Goal: Task Accomplishment & Management: Use online tool/utility

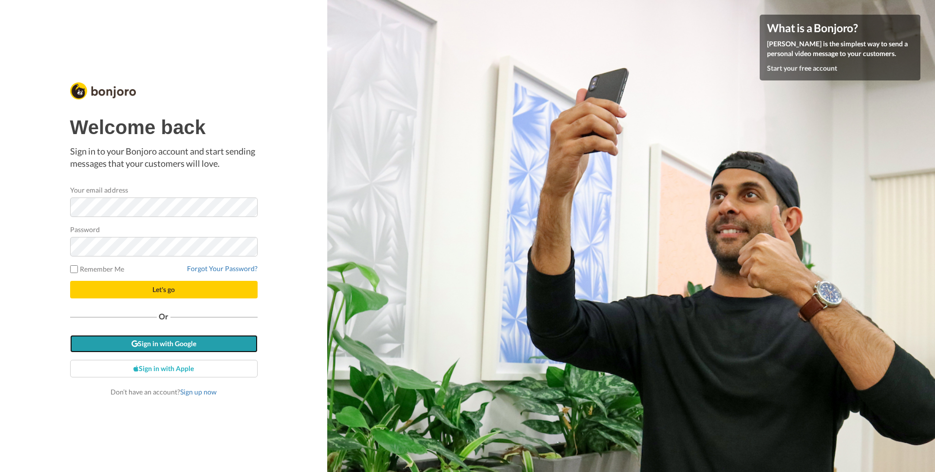
click at [158, 347] on link "Sign in with Google" at bounding box center [164, 344] width 188 height 18
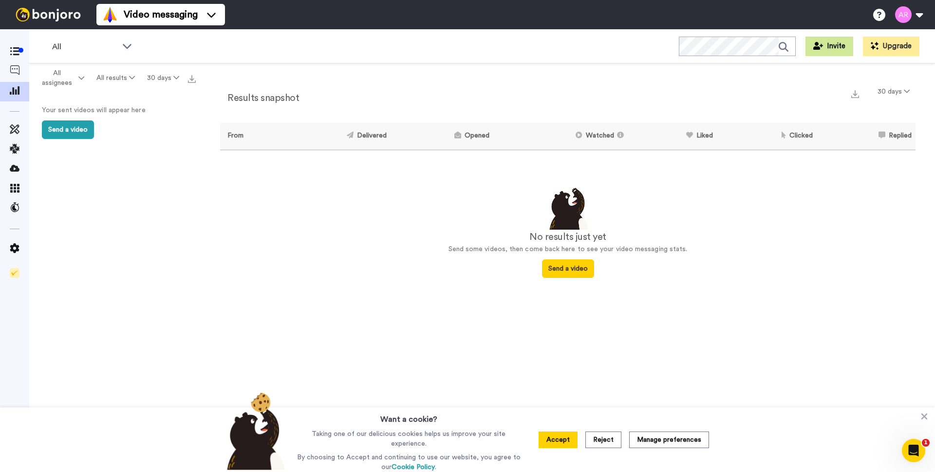
click at [834, 52] on button "Invite" at bounding box center [830, 46] width 48 height 19
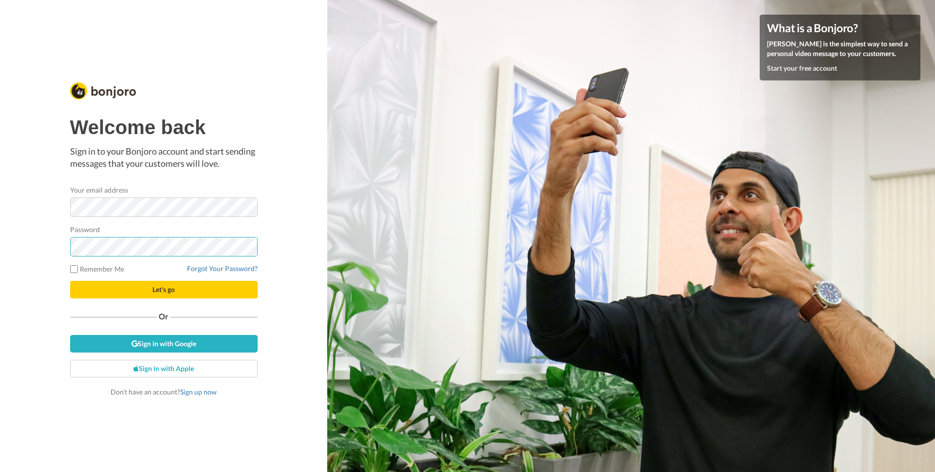
click at [70, 281] on button "Let's go" at bounding box center [164, 290] width 188 height 18
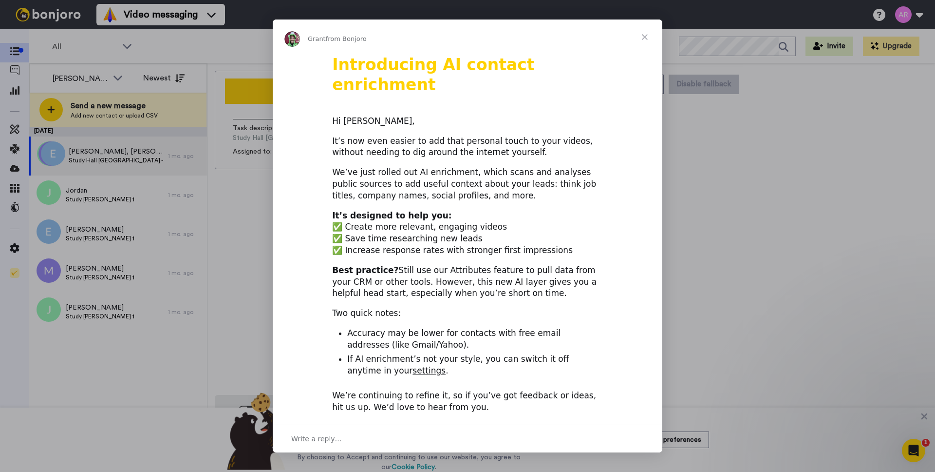
click at [644, 35] on span "Close" at bounding box center [644, 36] width 35 height 35
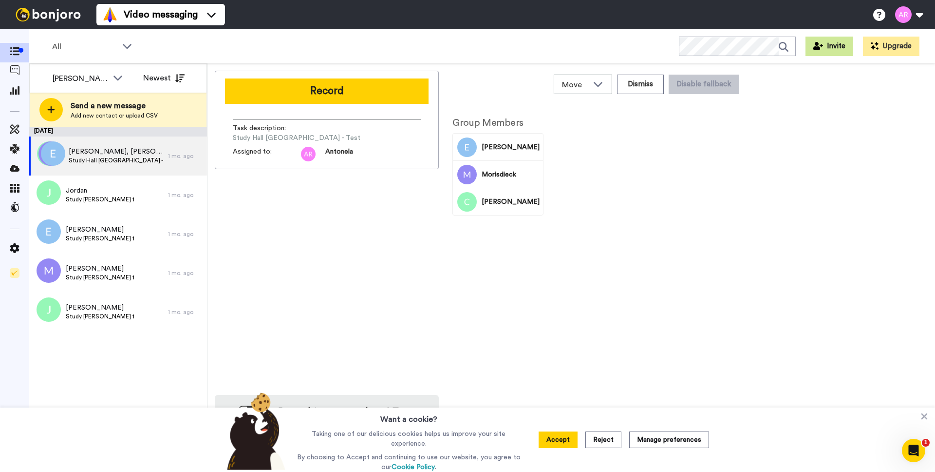
click at [821, 51] on button "Invite" at bounding box center [830, 46] width 48 height 19
click at [14, 68] on icon at bounding box center [15, 70] width 10 height 10
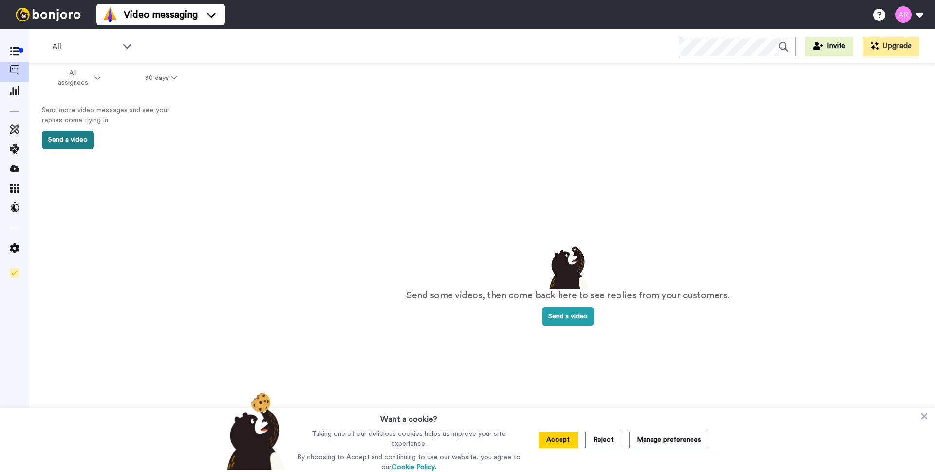
click at [73, 141] on button "Send a video" at bounding box center [68, 140] width 52 height 19
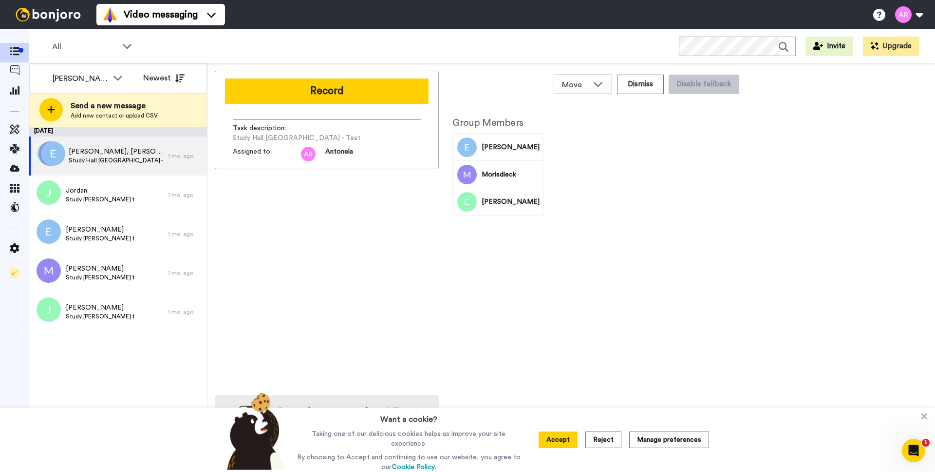
click at [499, 214] on div "[PERSON_NAME]" at bounding box center [511, 201] width 58 height 27
click at [562, 437] on button "Accept" at bounding box center [558, 439] width 39 height 17
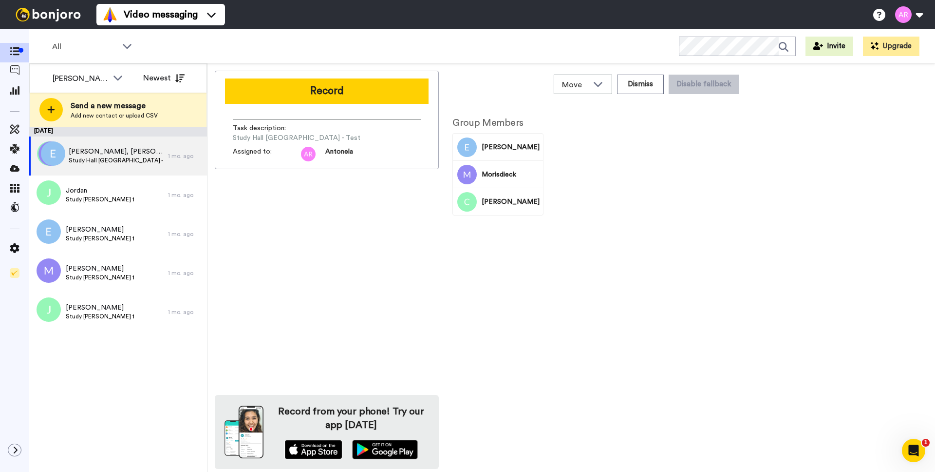
click at [309, 456] on img at bounding box center [313, 448] width 58 height 19
click at [279, 227] on div "Record Task description : Study Hall Costa Rica - Test Assigned to: Antonela Re…" at bounding box center [327, 270] width 224 height 398
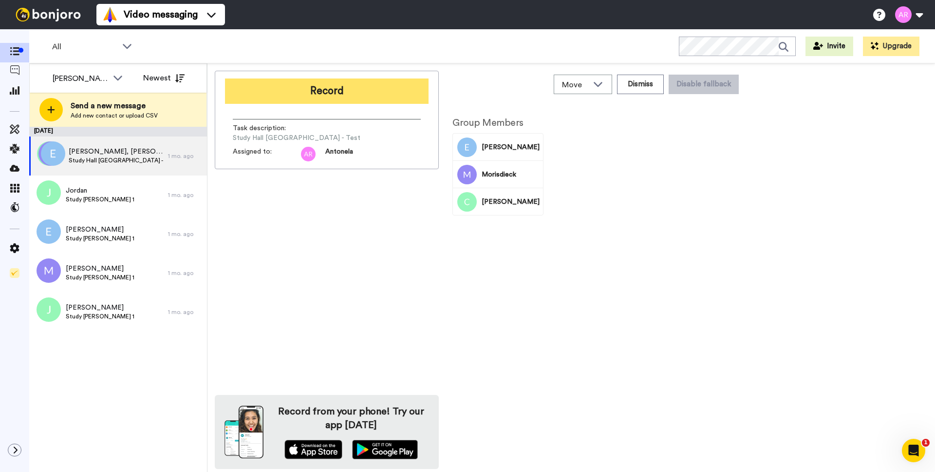
click at [395, 92] on button "Record" at bounding box center [327, 90] width 204 height 25
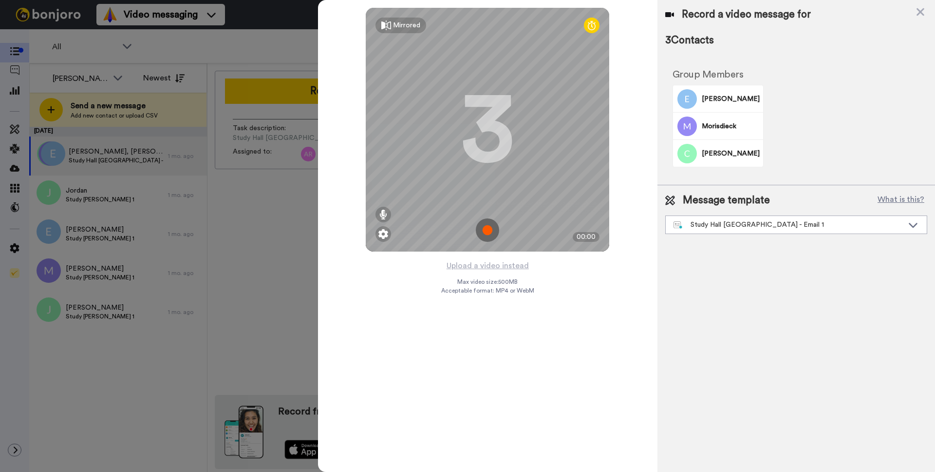
click at [725, 158] on div "Cynthia" at bounding box center [731, 153] width 58 height 27
click at [762, 228] on div "Study Hall Costa Rica - Email 1" at bounding box center [789, 225] width 230 height 10
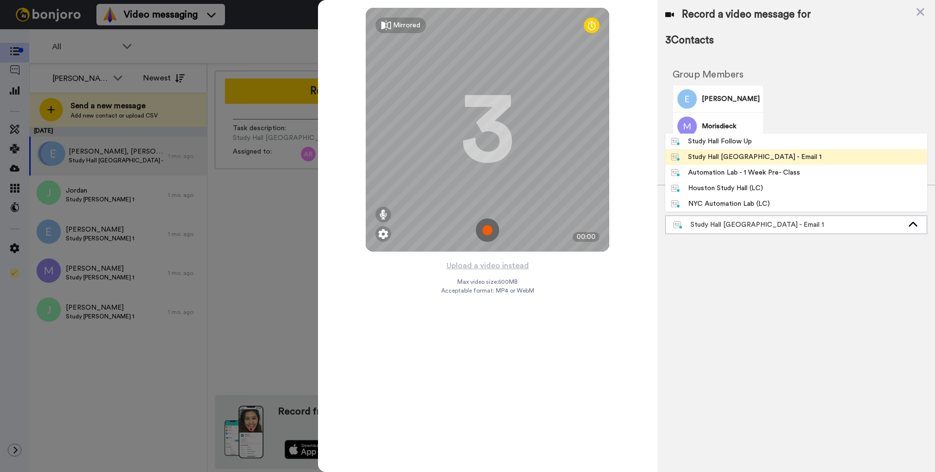
click at [761, 249] on div "Record a video message for 3 Contacts Group Members Ezra Morisdieck Cynthia Mes…" at bounding box center [797, 236] width 278 height 472
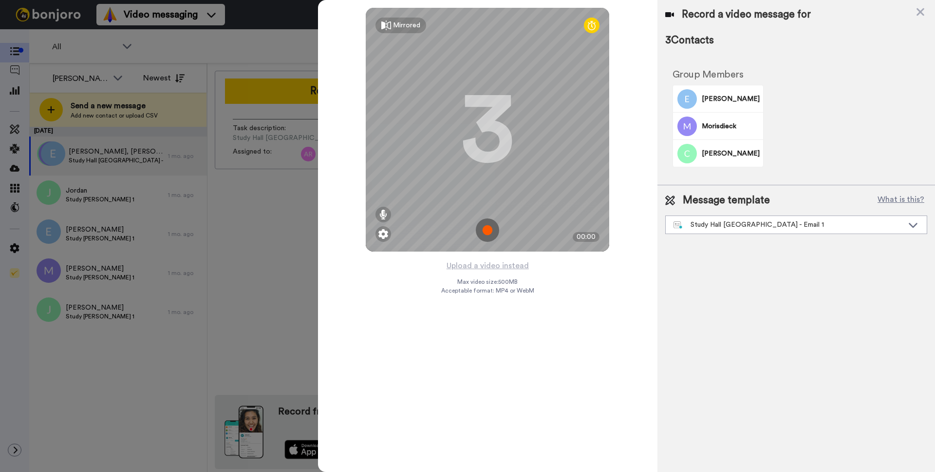
drag, startPoint x: 714, startPoint y: 23, endPoint x: 566, endPoint y: 40, distance: 148.6
click at [714, 23] on div "Record a video message for 3 Contacts" at bounding box center [796, 28] width 262 height 40
click at [412, 24] on div "Mirrored" at bounding box center [406, 25] width 27 height 10
click at [594, 28] on icon at bounding box center [592, 25] width 8 height 10
drag, startPoint x: 594, startPoint y: 28, endPoint x: 549, endPoint y: 38, distance: 45.5
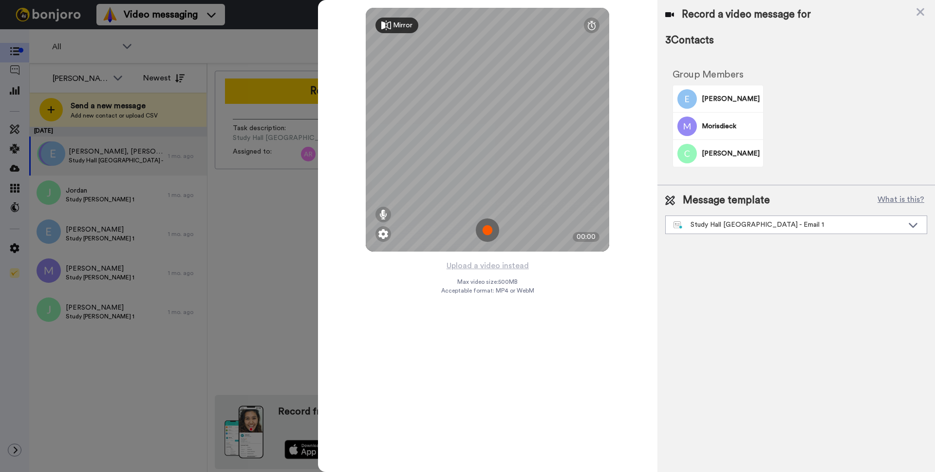
click at [594, 28] on icon at bounding box center [592, 25] width 8 height 10
click at [386, 214] on icon at bounding box center [383, 214] width 8 height 10
click at [385, 214] on icon at bounding box center [383, 214] width 8 height 10
drag, startPoint x: 579, startPoint y: 236, endPoint x: 574, endPoint y: 238, distance: 5.0
click at [578, 237] on div "00:00" at bounding box center [586, 237] width 27 height 10
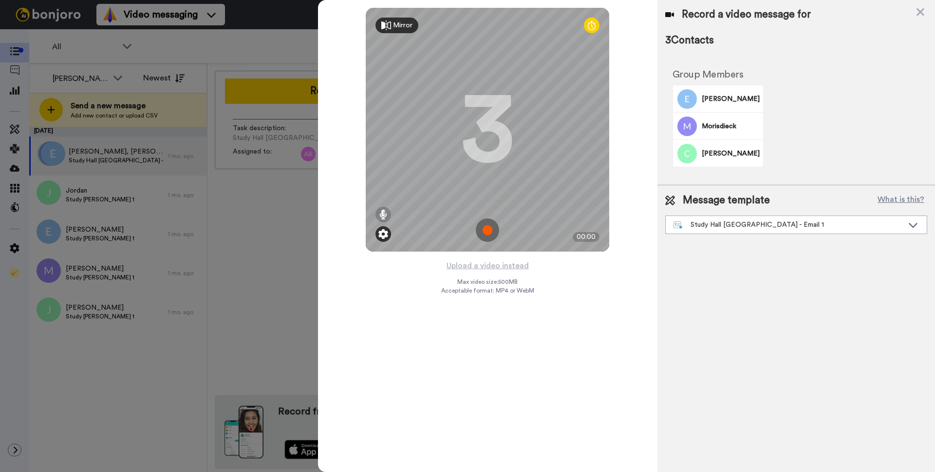
click at [387, 240] on div at bounding box center [384, 234] width 16 height 16
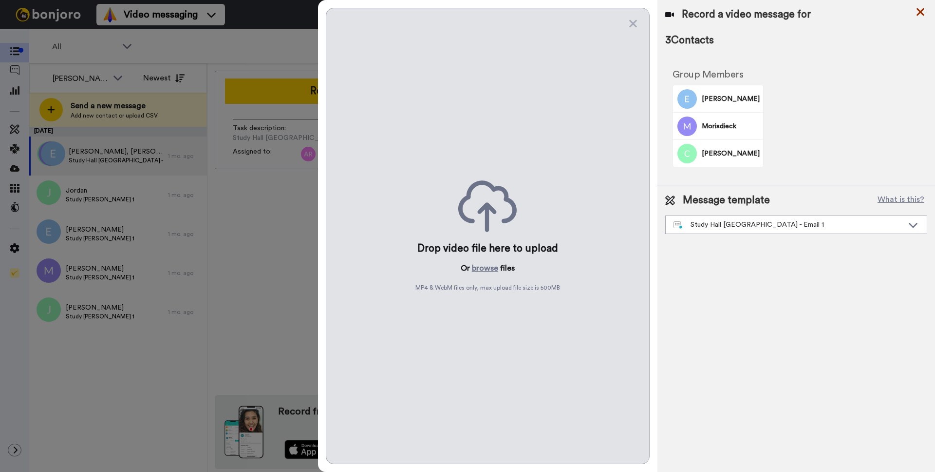
click at [921, 13] on icon at bounding box center [921, 12] width 8 height 8
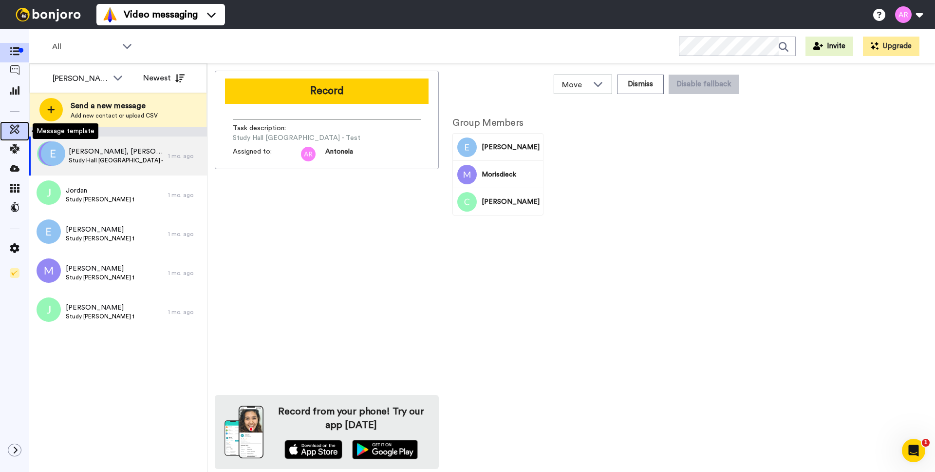
click at [13, 130] on icon at bounding box center [15, 129] width 10 height 10
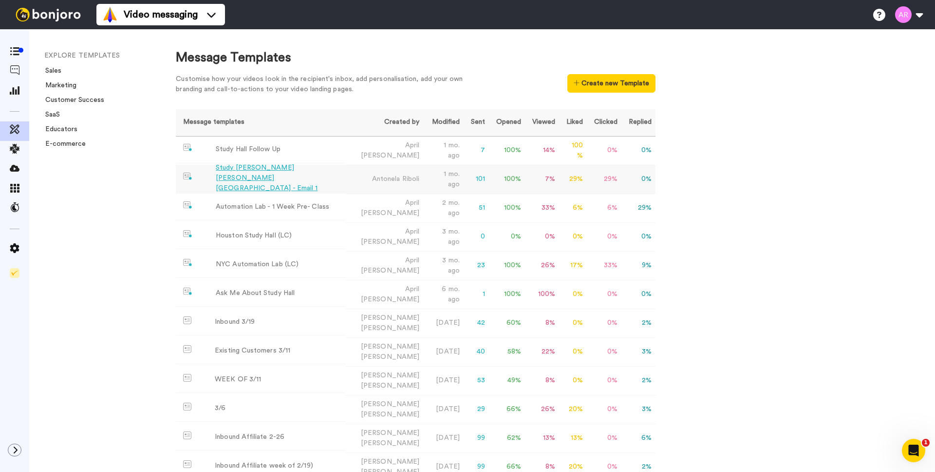
click at [273, 178] on div "Study Hall Costa Rica - Email 1" at bounding box center [279, 178] width 126 height 31
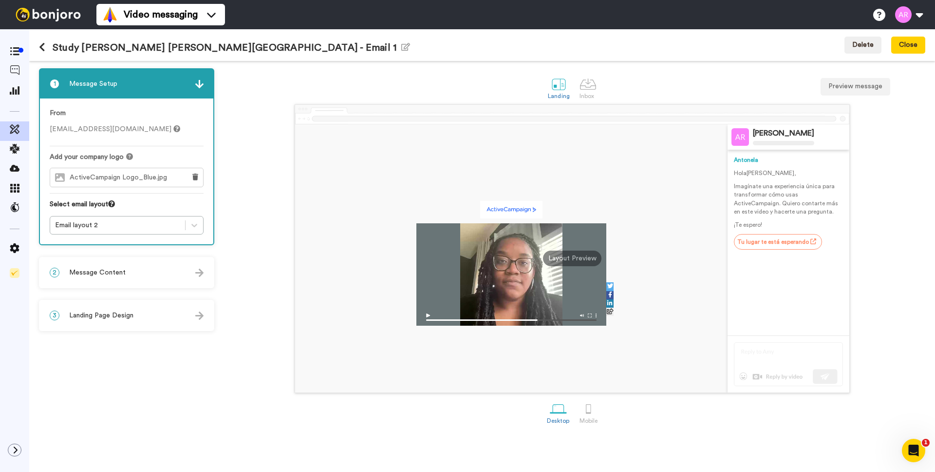
click at [774, 195] on p "Imagínate una experiencia única para transformar cómo usas ActiveCampaign. Quie…" at bounding box center [788, 199] width 109 height 34
click at [775, 195] on p "Imagínate una experiencia única para transformar cómo usas ActiveCampaign. Quie…" at bounding box center [788, 199] width 109 height 34
click at [786, 184] on p "Imagínate una experiencia única para transformar cómo usas ActiveCampaign. Quie…" at bounding box center [788, 199] width 109 height 34
click at [155, 179] on span "ActiveCampaign Logo_Blue.jpg" at bounding box center [121, 177] width 102 height 8
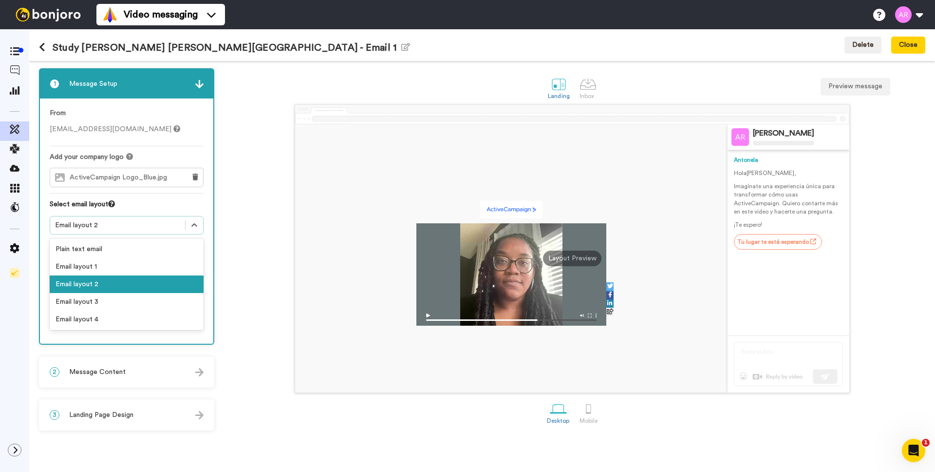
click at [126, 227] on div "Email layout 2" at bounding box center [117, 225] width 125 height 10
click at [123, 263] on div "Email layout 1" at bounding box center [127, 267] width 154 height 18
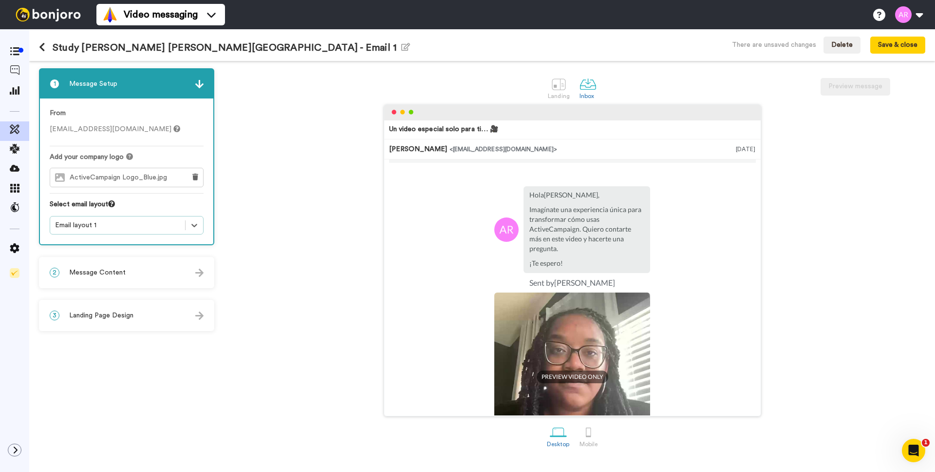
scroll to position [8, 0]
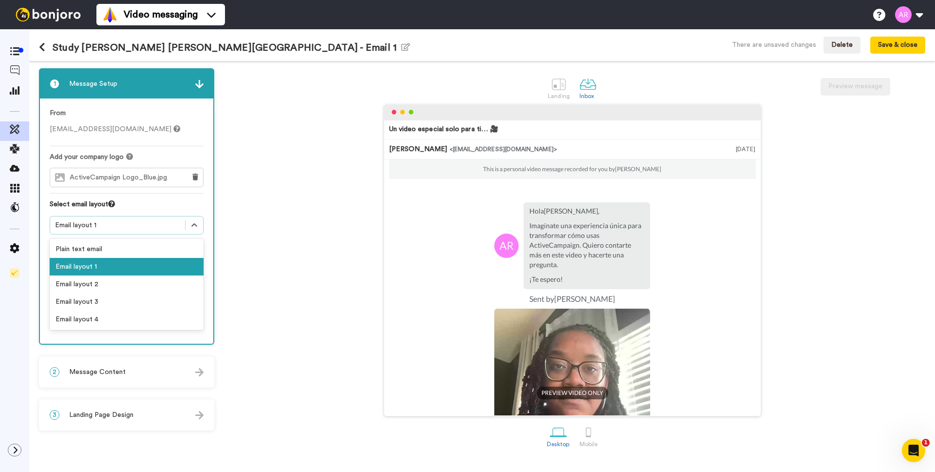
click at [145, 224] on div "Email layout 1" at bounding box center [117, 225] width 125 height 10
click at [117, 301] on div "Email layout 3" at bounding box center [127, 302] width 154 height 18
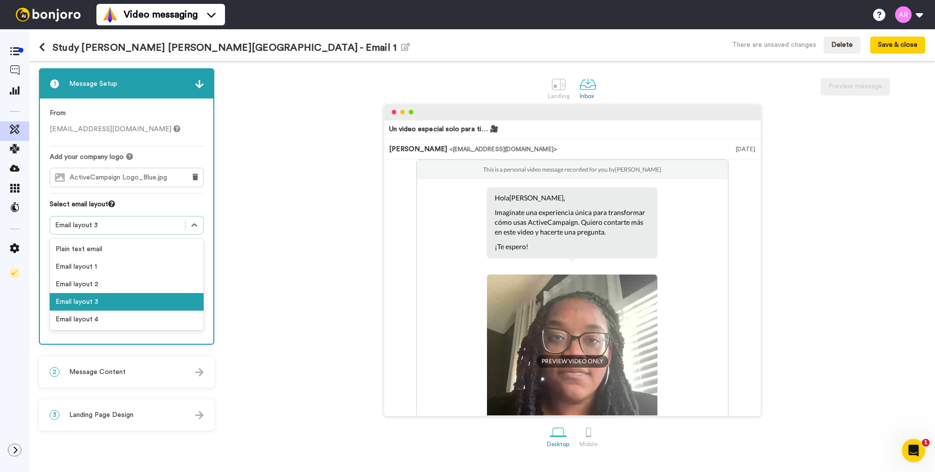
drag, startPoint x: 89, startPoint y: 223, endPoint x: 98, endPoint y: 233, distance: 13.1
click at [90, 224] on div "Email layout 3" at bounding box center [117, 225] width 125 height 10
click at [114, 316] on div "Email layout 4" at bounding box center [127, 319] width 154 height 18
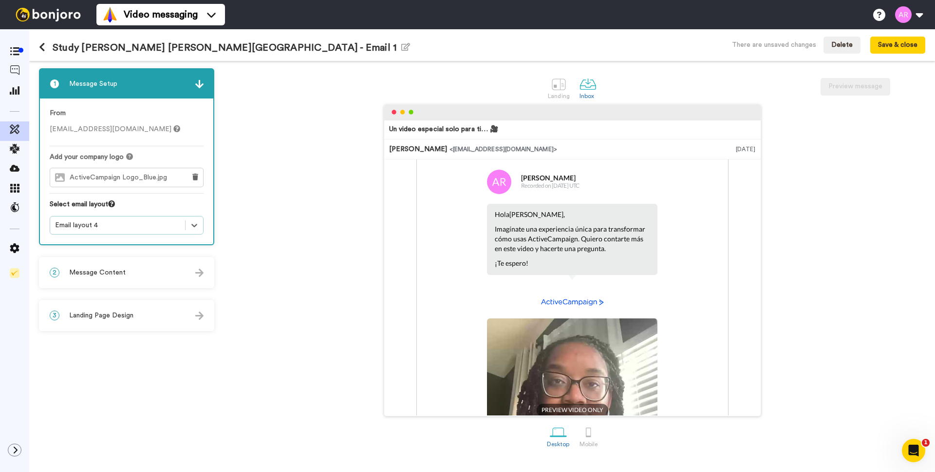
scroll to position [0, 0]
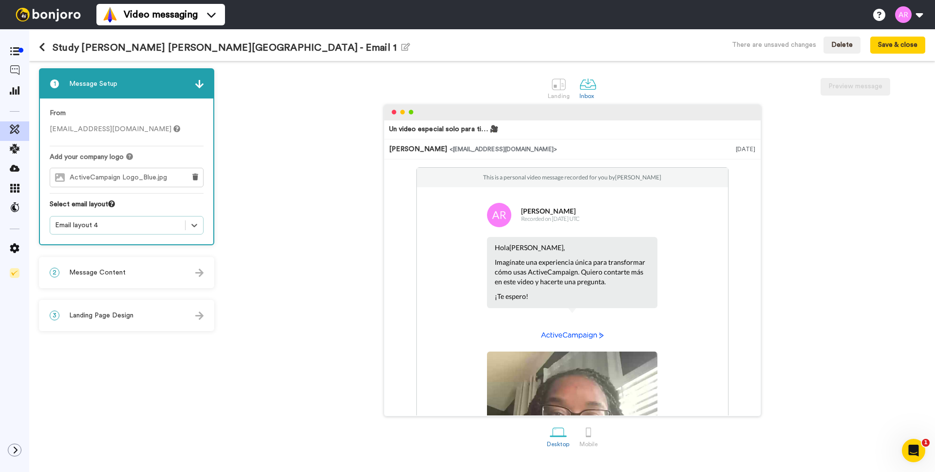
click at [107, 229] on div "Email layout 4" at bounding box center [117, 225] width 125 height 10
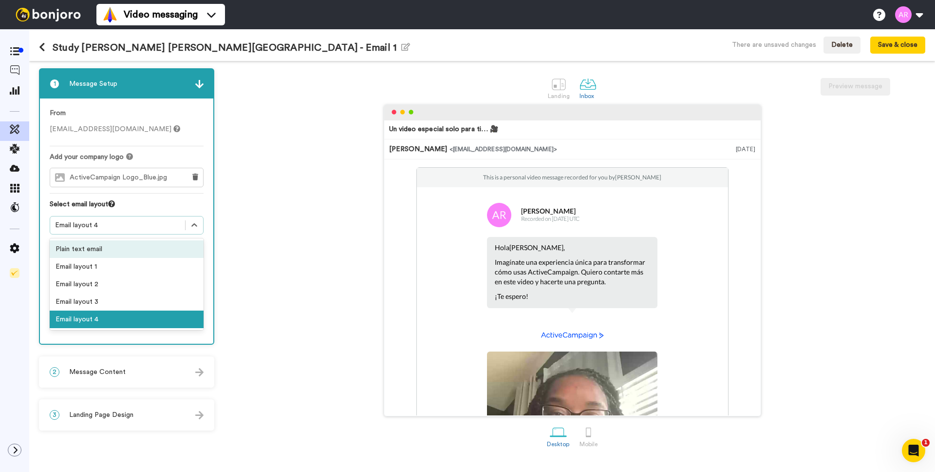
click at [104, 245] on div "Plain text email" at bounding box center [127, 249] width 154 height 18
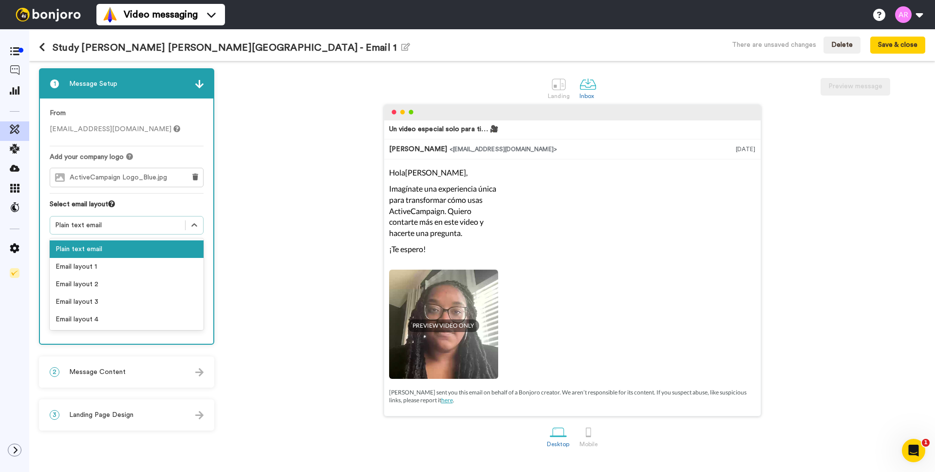
click at [117, 222] on div "Plain text email" at bounding box center [117, 225] width 125 height 10
click at [454, 197] on p "Imagínate una experiencia única para transformar cómo usas ActiveCampaign. Quie…" at bounding box center [443, 211] width 109 height 56
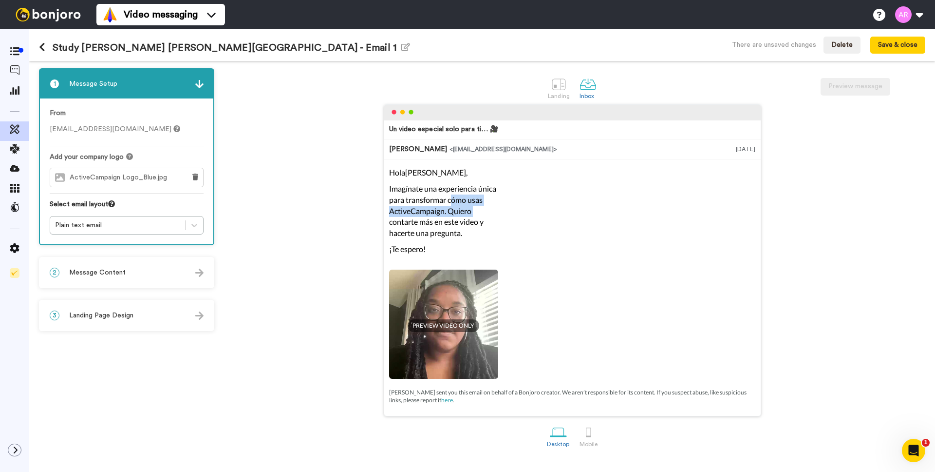
drag, startPoint x: 451, startPoint y: 196, endPoint x: 180, endPoint y: 252, distance: 276.5
click at [300, 220] on div "Un video especial solo para ti… 🎥 Antonela Riboli <senderfrom@email.com> Sep 9,…" at bounding box center [572, 260] width 706 height 312
click at [158, 272] on div "2 Message Content" at bounding box center [126, 272] width 173 height 29
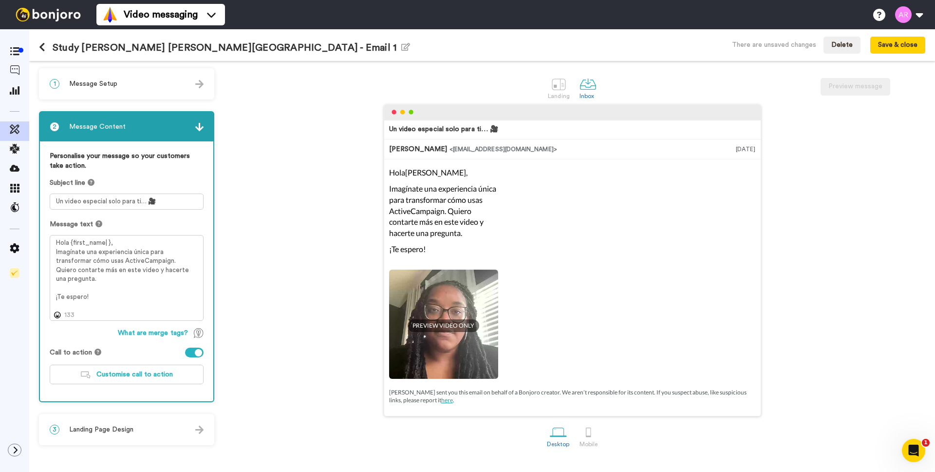
click at [191, 91] on div "1 Message Setup" at bounding box center [126, 83] width 173 height 29
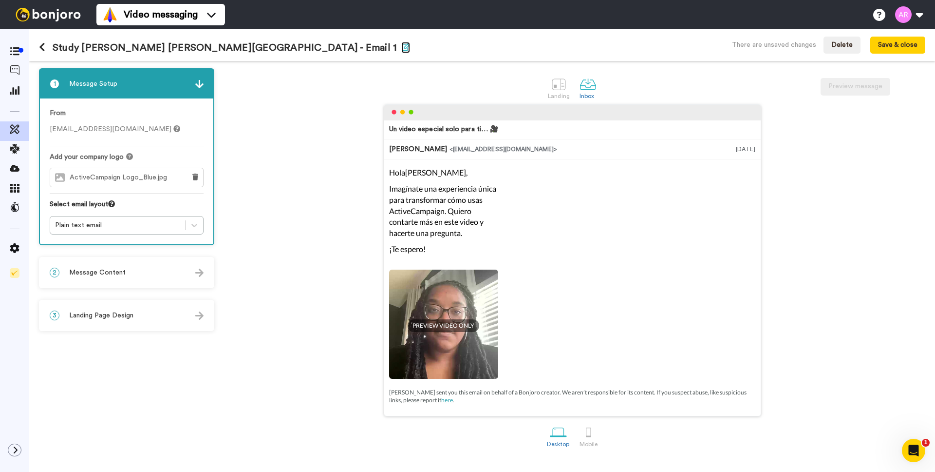
click at [401, 44] on icon "button" at bounding box center [405, 47] width 9 height 8
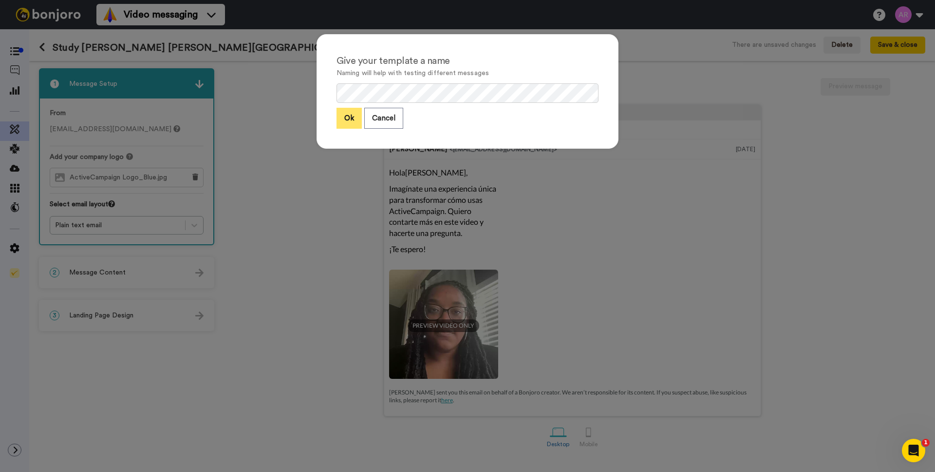
click at [342, 125] on button "Ok" at bounding box center [349, 118] width 25 height 21
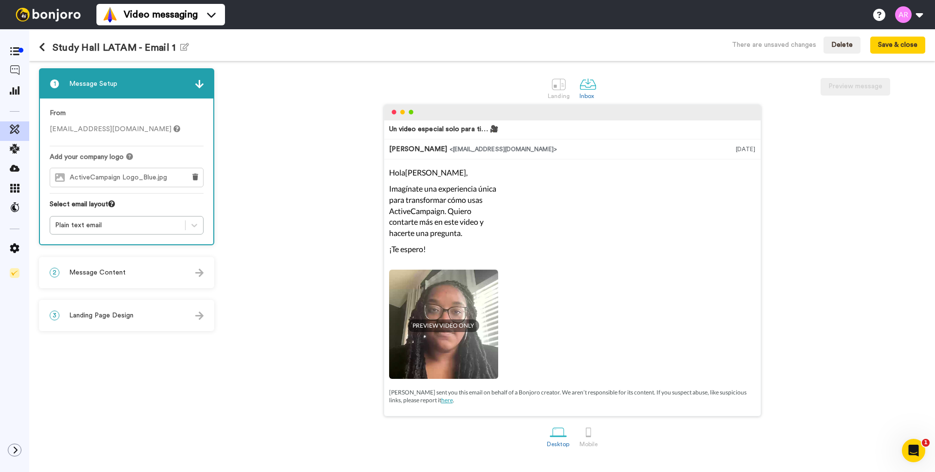
click at [96, 175] on span "ActiveCampaign Logo_Blue.jpg" at bounding box center [121, 177] width 102 height 8
click at [168, 182] on div "ActiveCampaign Logo_Blue.jpg" at bounding box center [115, 177] width 130 height 19
click at [168, 178] on span "ActiveCampaign Logo_Blue.jpg" at bounding box center [121, 177] width 102 height 8
drag, startPoint x: 589, startPoint y: 441, endPoint x: 590, endPoint y: 429, distance: 11.8
click at [589, 441] on div "Mobile" at bounding box center [589, 443] width 18 height 7
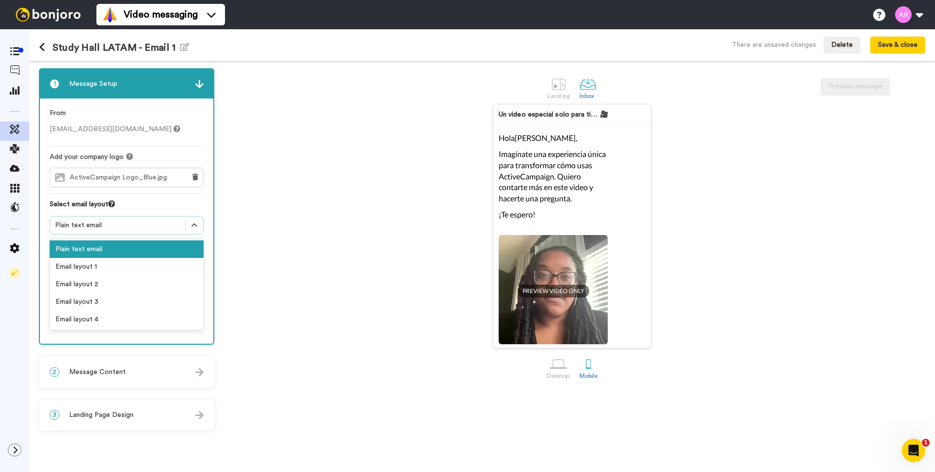
click at [153, 227] on div "Plain text email" at bounding box center [117, 225] width 125 height 10
click at [137, 268] on div "Email layout 1" at bounding box center [127, 267] width 154 height 18
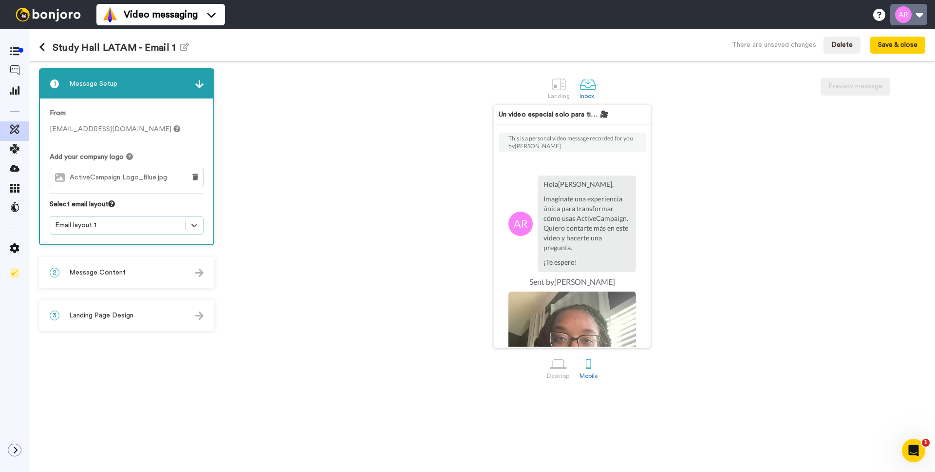
click at [913, 12] on button at bounding box center [908, 14] width 37 height 21
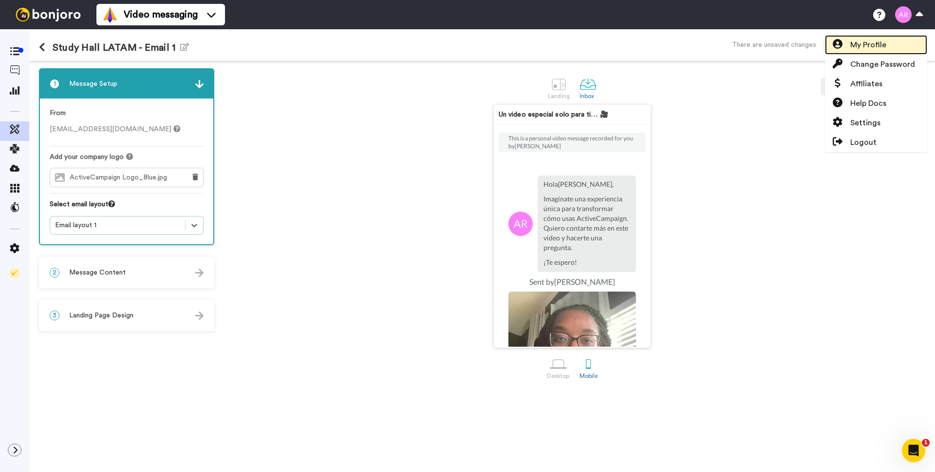
click at [891, 40] on link "My Profile" at bounding box center [876, 44] width 102 height 19
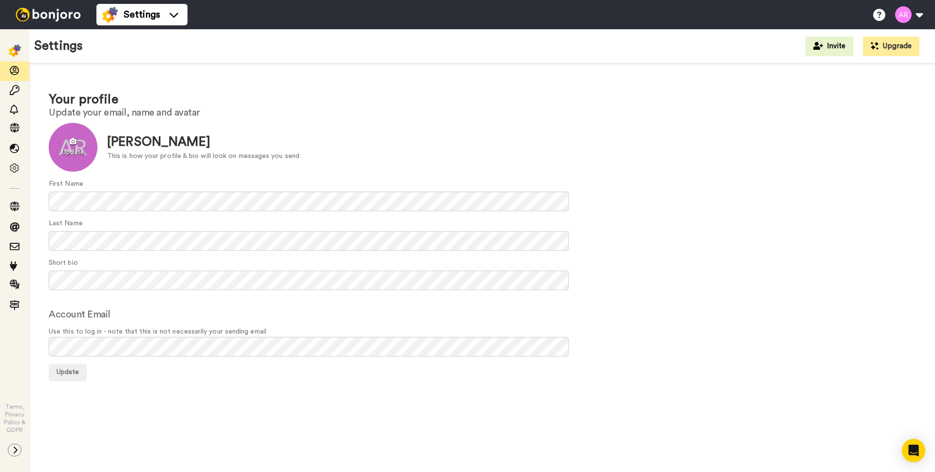
click at [75, 144] on div at bounding box center [73, 147] width 49 height 49
click at [69, 375] on span "Update" at bounding box center [68, 371] width 22 height 7
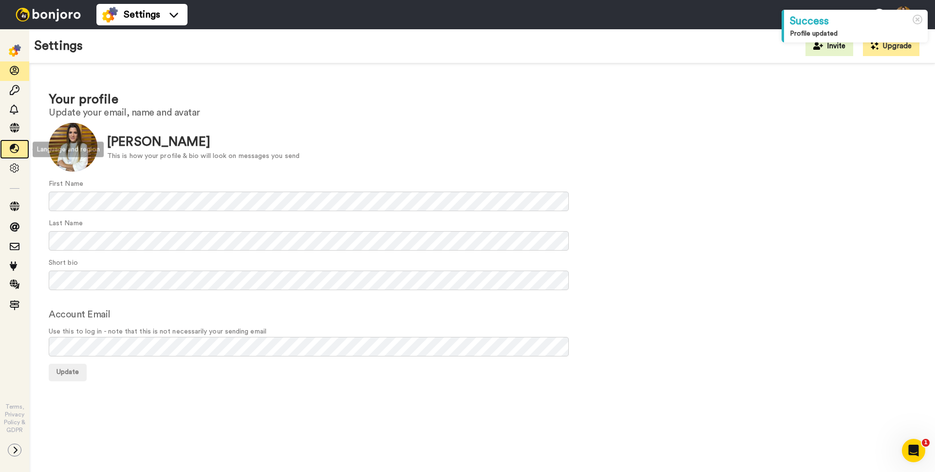
click at [19, 151] on icon at bounding box center [15, 149] width 10 height 10
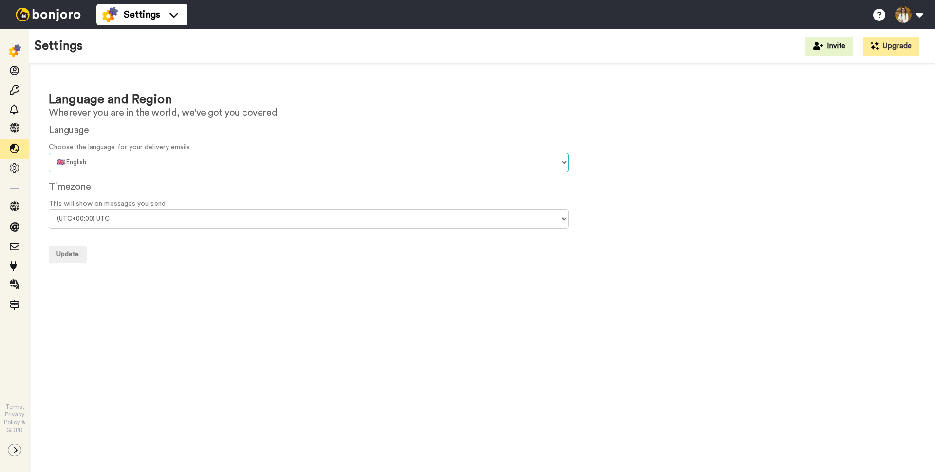
click at [151, 161] on select "🇨🇳 Chinese 🇨🇿 Czech 🇩🇰 Danish 🇳🇱 Dutch 🇬🇧 English 🇫🇮 Finnish 🇫🇷 French 🇩🇪 Germa…" at bounding box center [309, 161] width 520 height 19
select select "es"
click at [49, 152] on select "🇨🇳 Chinese 🇨🇿 Czech 🇩🇰 Danish 🇳🇱 Dutch 🇬🇧 English 🇫🇮 Finnish 🇫🇷 French 🇩🇪 Germa…" at bounding box center [309, 161] width 520 height 19
click at [127, 222] on select "(UTC-11:00) Midway Island (UTC-11:00) Samoa (UTC-10:00) Hawaii (UTC-09:00) Alas…" at bounding box center [309, 218] width 520 height 19
select select "America/Sao_Paulo"
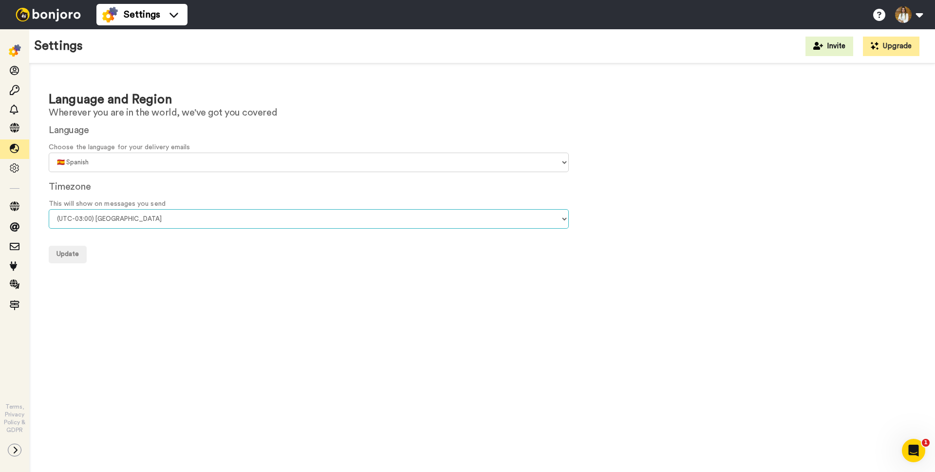
click at [49, 209] on select "(UTC-11:00) Midway Island (UTC-11:00) Samoa (UTC-10:00) Hawaii (UTC-09:00) Alas…" at bounding box center [309, 218] width 520 height 19
click at [69, 248] on button "Update" at bounding box center [68, 254] width 38 height 18
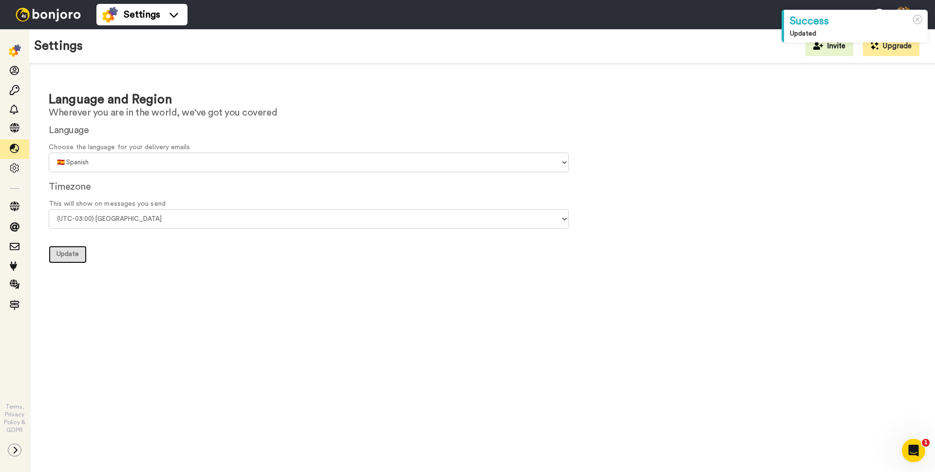
click at [61, 253] on span "Update" at bounding box center [68, 253] width 22 height 7
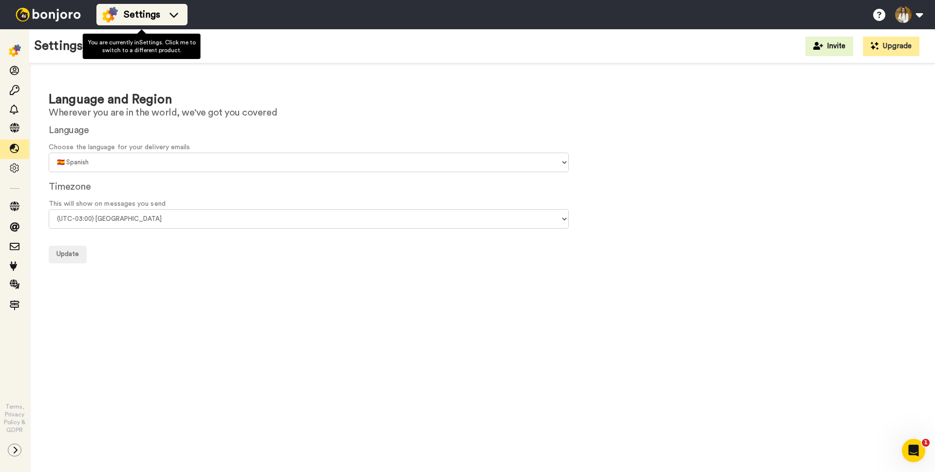
click at [157, 7] on div "Settings" at bounding box center [141, 15] width 79 height 16
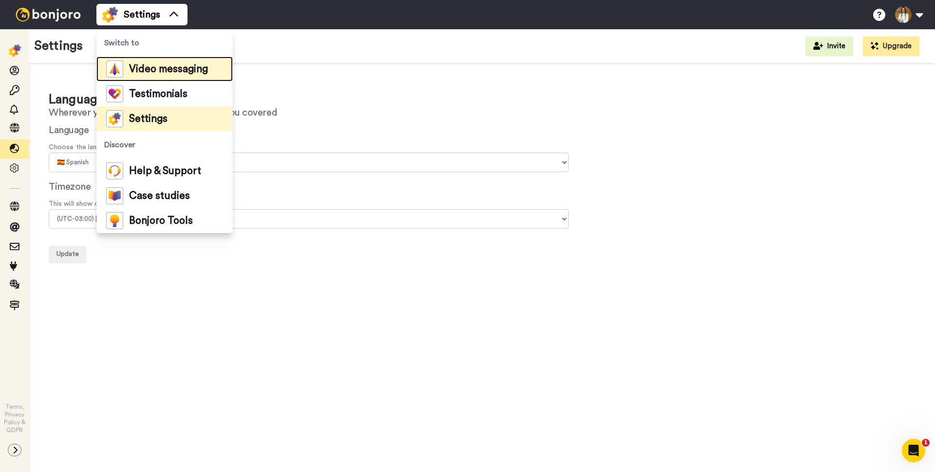
click at [171, 73] on span "Video messaging" at bounding box center [168, 69] width 79 height 10
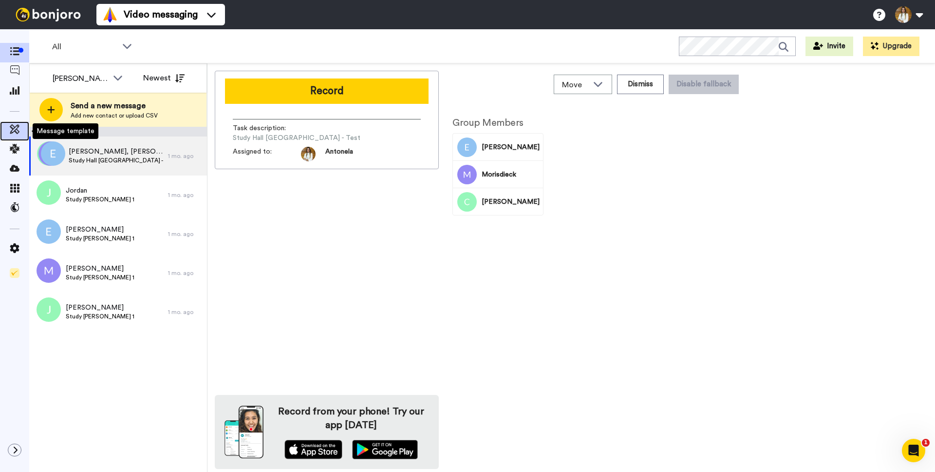
click at [17, 132] on icon at bounding box center [15, 129] width 10 height 10
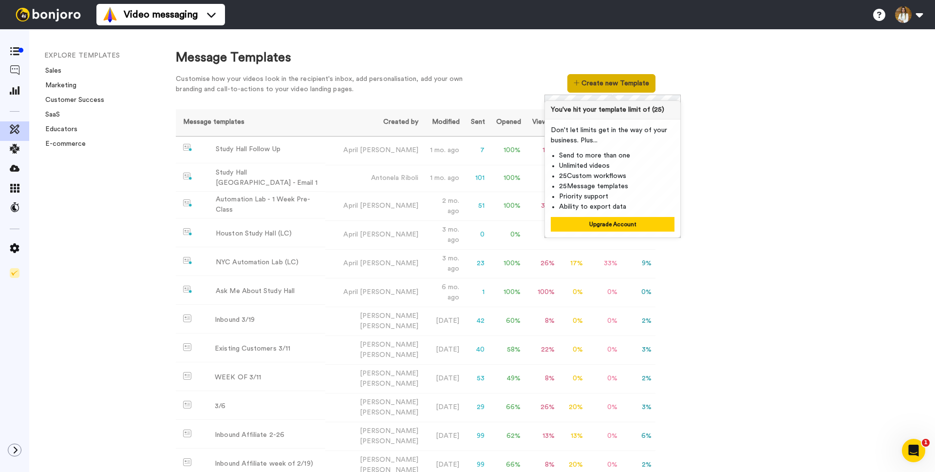
click at [620, 81] on button "Create new Template" at bounding box center [611, 83] width 88 height 19
click at [613, 76] on button "Create new Template" at bounding box center [611, 83] width 88 height 19
click at [325, 154] on td "Study Hall Follow Up" at bounding box center [251, 149] width 150 height 27
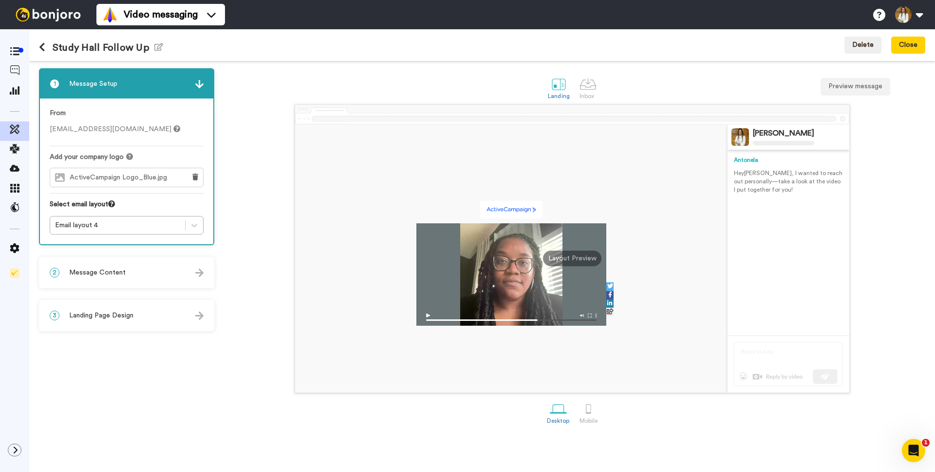
click at [160, 276] on div "2 Message Content" at bounding box center [126, 272] width 173 height 29
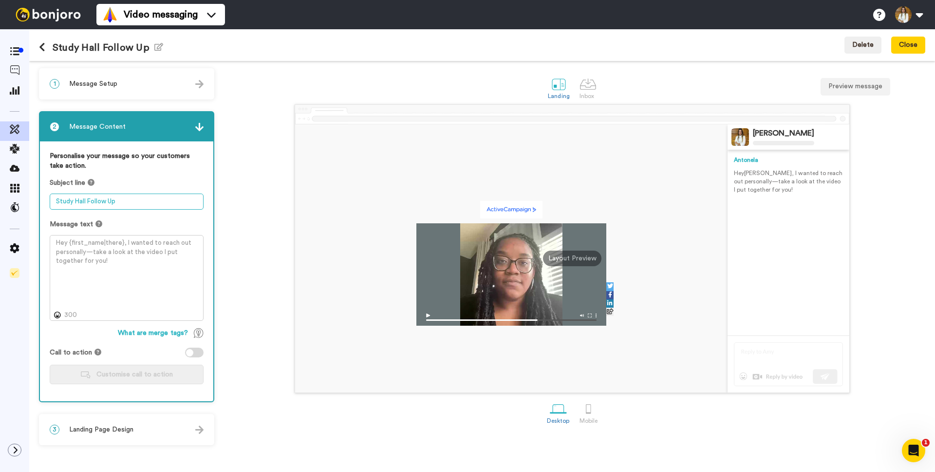
drag, startPoint x: 135, startPoint y: 204, endPoint x: 48, endPoint y: 203, distance: 86.7
click at [49, 203] on div "Personalise your message so your customers take action. Subject line Study Hall…" at bounding box center [126, 271] width 173 height 260
click at [39, 45] on icon at bounding box center [42, 47] width 6 height 10
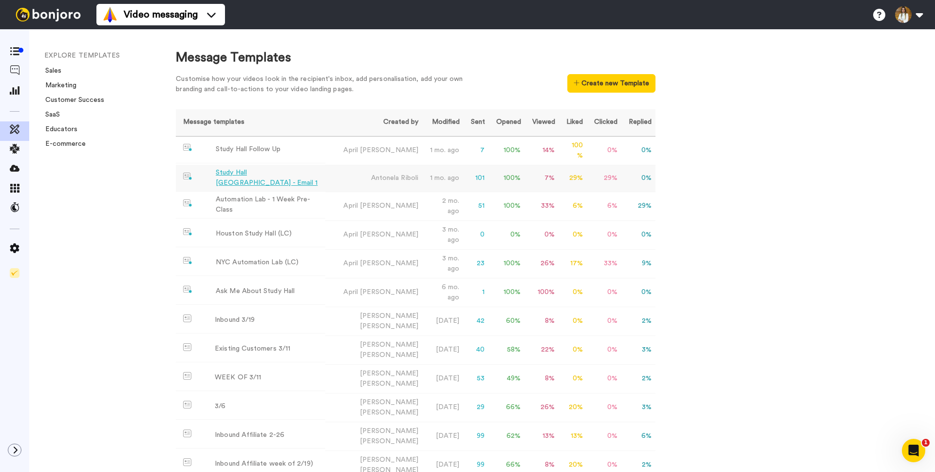
click at [284, 176] on div "Study Hall Costa Rica - Email 1" at bounding box center [269, 178] width 106 height 20
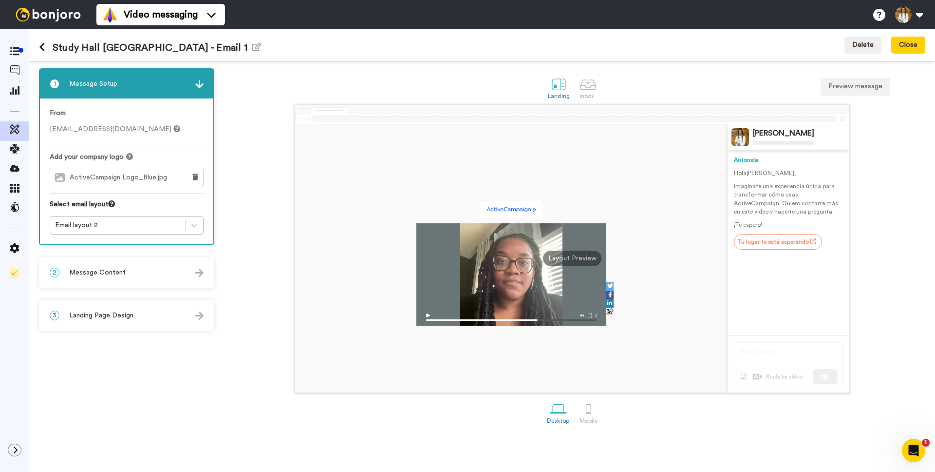
click at [132, 320] on div "3 Landing Page Design" at bounding box center [126, 315] width 173 height 29
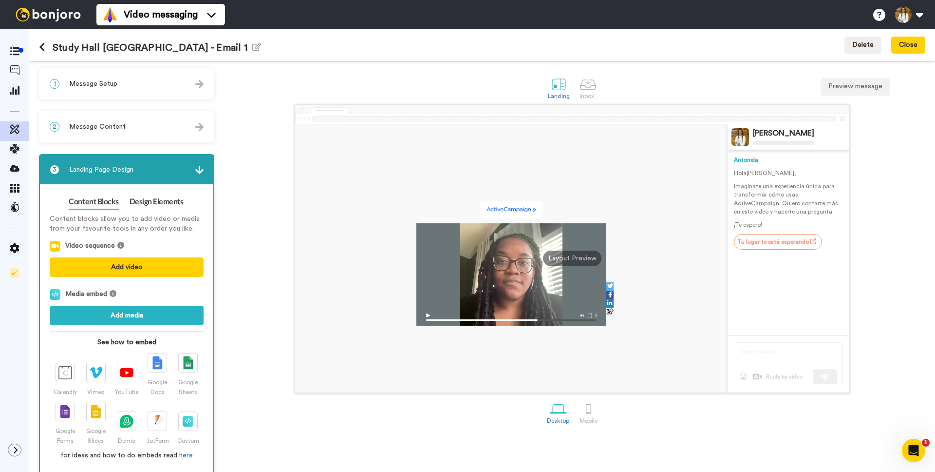
scroll to position [11, 0]
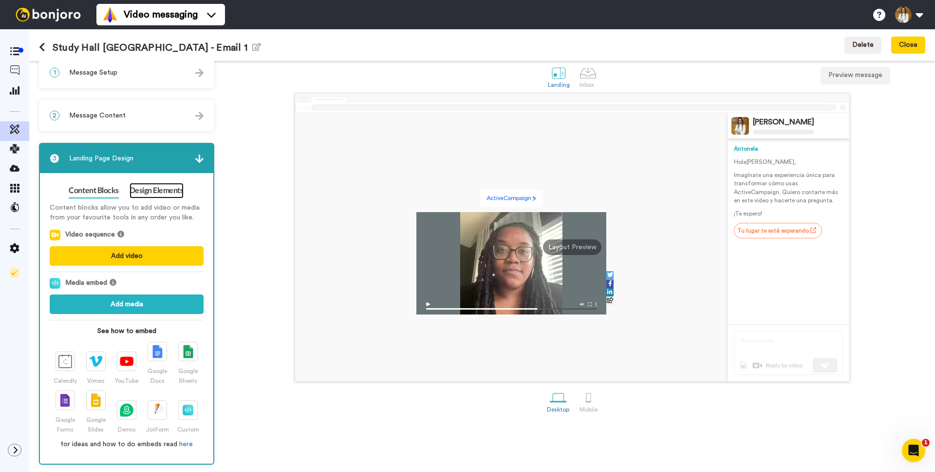
click at [150, 190] on link "Design Elements" at bounding box center [157, 191] width 54 height 16
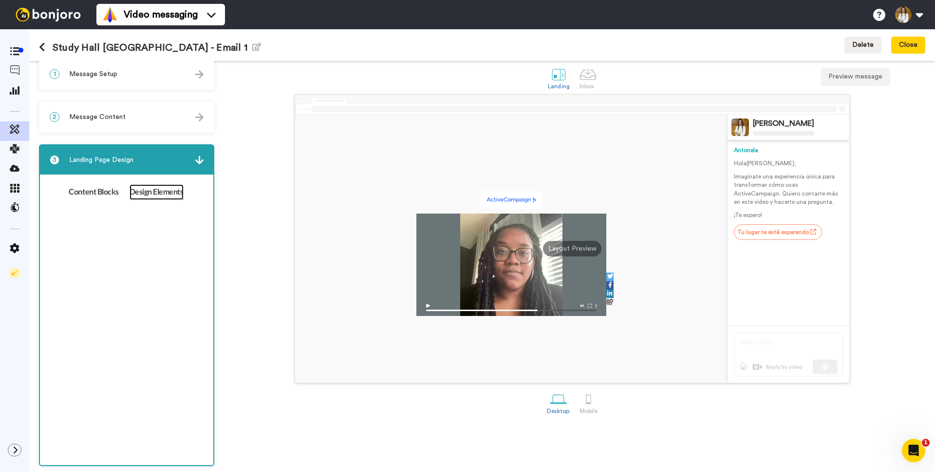
scroll to position [0, 0]
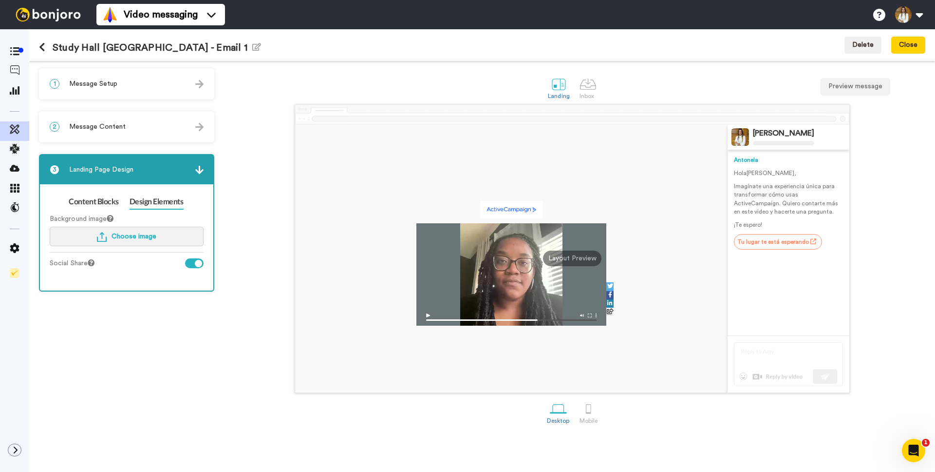
click at [141, 239] on span "Choose image" at bounding box center [134, 236] width 45 height 7
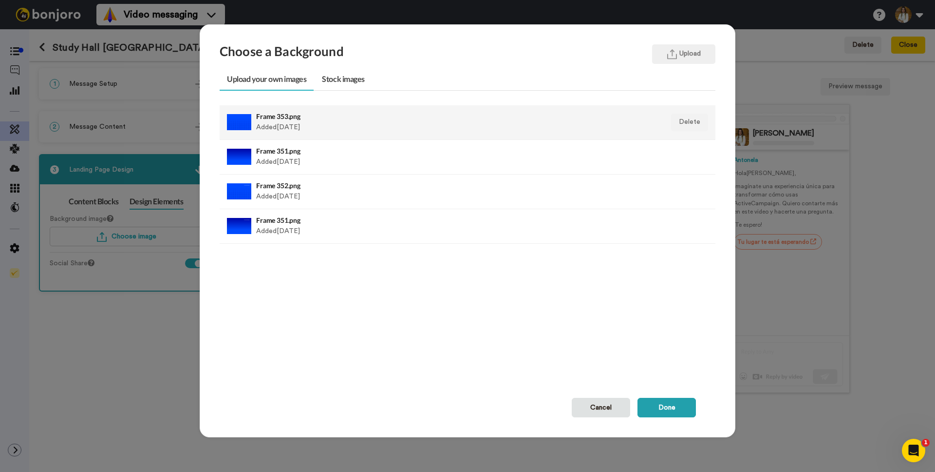
click at [245, 121] on div at bounding box center [239, 122] width 24 height 24
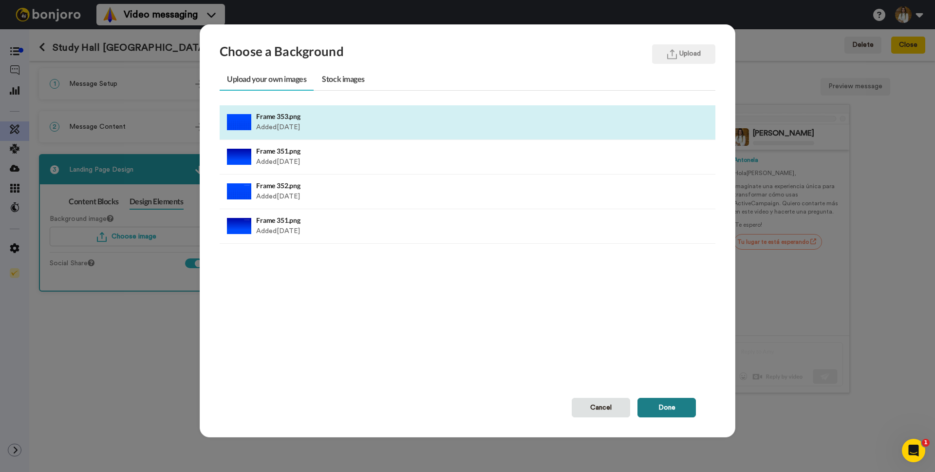
click at [676, 413] on button "Done" at bounding box center [667, 406] width 58 height 19
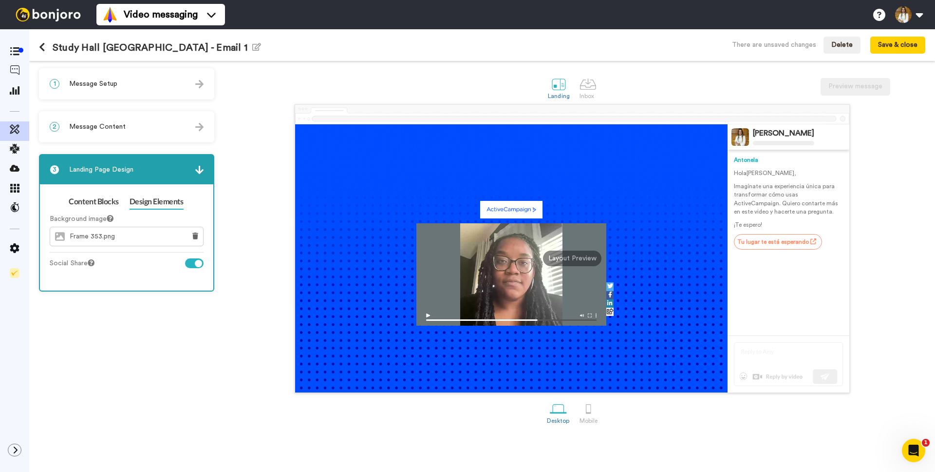
click at [192, 264] on div at bounding box center [194, 263] width 19 height 10
click at [192, 264] on div at bounding box center [189, 263] width 7 height 7
drag, startPoint x: 131, startPoint y: 239, endPoint x: 175, endPoint y: 237, distance: 44.8
click at [132, 239] on div "Frame 353.png" at bounding box center [115, 236] width 130 height 19
click at [199, 234] on button at bounding box center [196, 236] width 16 height 19
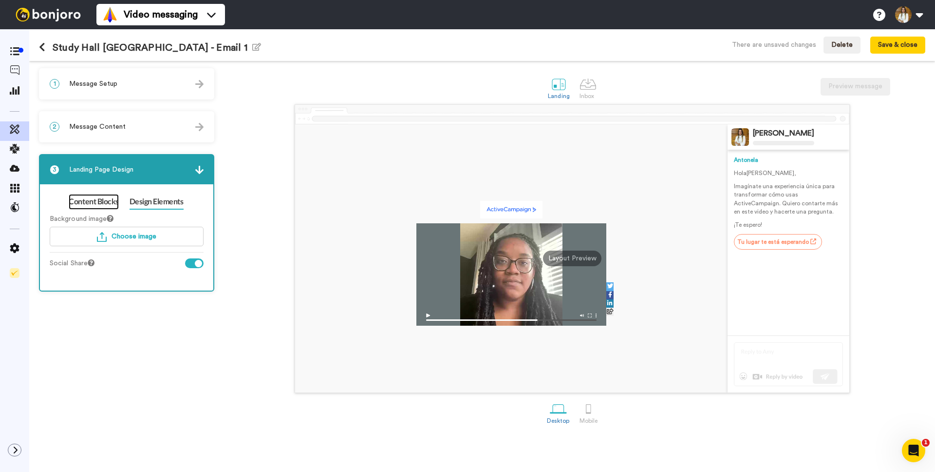
click at [107, 205] on link "Content Blocks" at bounding box center [94, 202] width 50 height 16
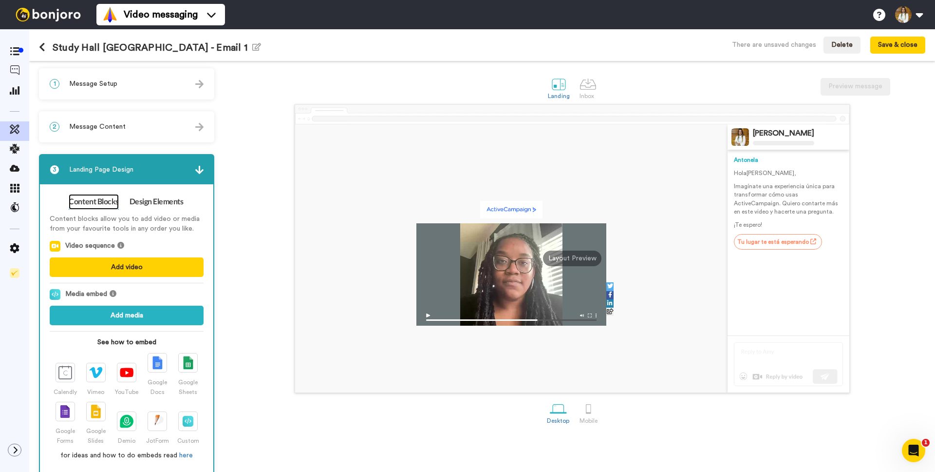
scroll to position [11, 0]
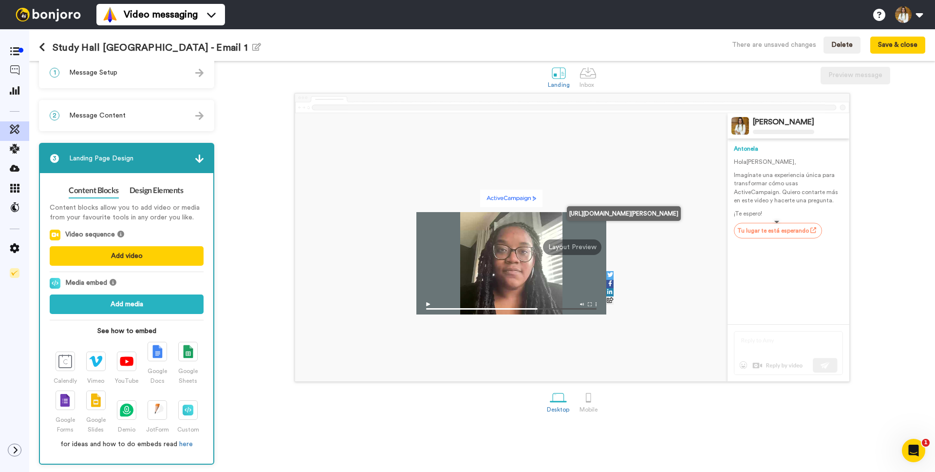
click at [788, 231] on link "Tu lugar te está esperando" at bounding box center [778, 231] width 88 height 16
click at [785, 231] on link "Tu lugar te está esperando" at bounding box center [778, 231] width 88 height 16
click at [128, 302] on button "Add media" at bounding box center [127, 303] width 154 height 19
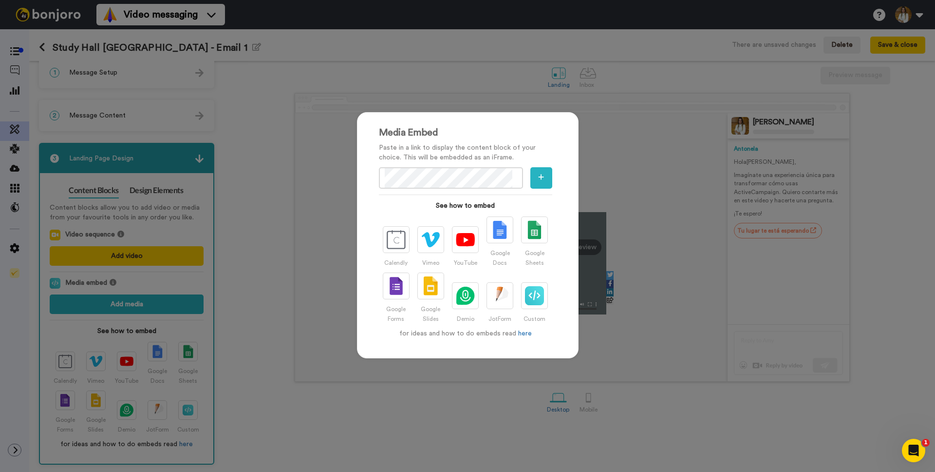
click at [330, 243] on div "Media Embed Paste in a link to display the content block of your choice. This w…" at bounding box center [467, 236] width 935 height 472
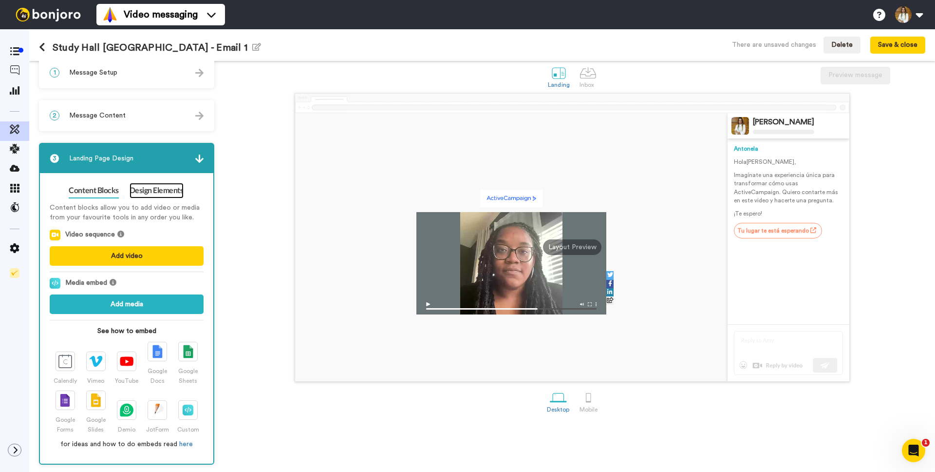
click at [144, 189] on link "Design Elements" at bounding box center [157, 191] width 54 height 16
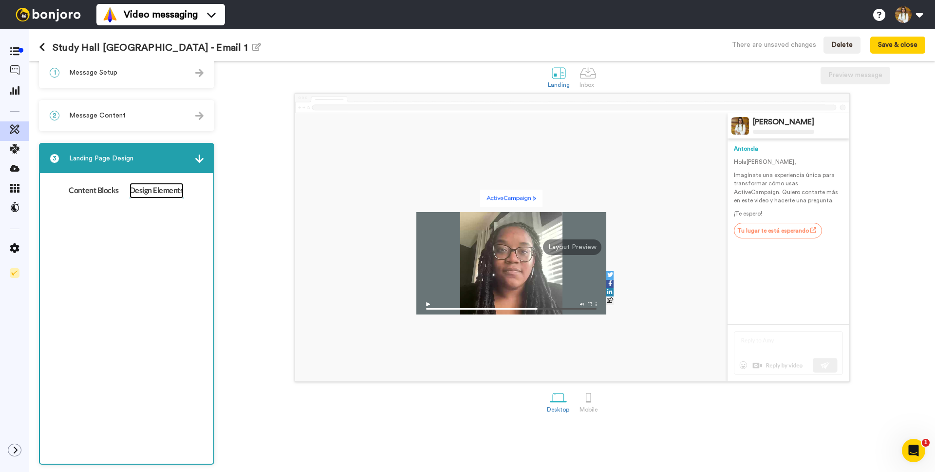
scroll to position [0, 0]
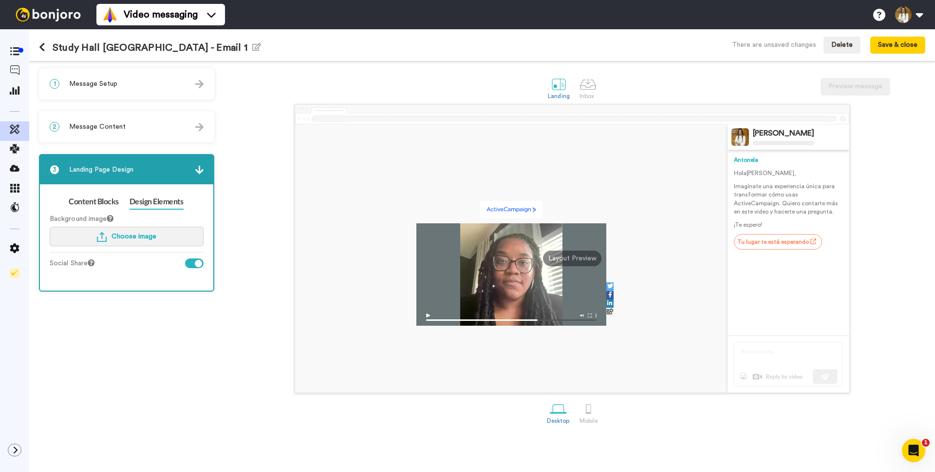
click at [121, 235] on span "Choose image" at bounding box center [134, 236] width 45 height 7
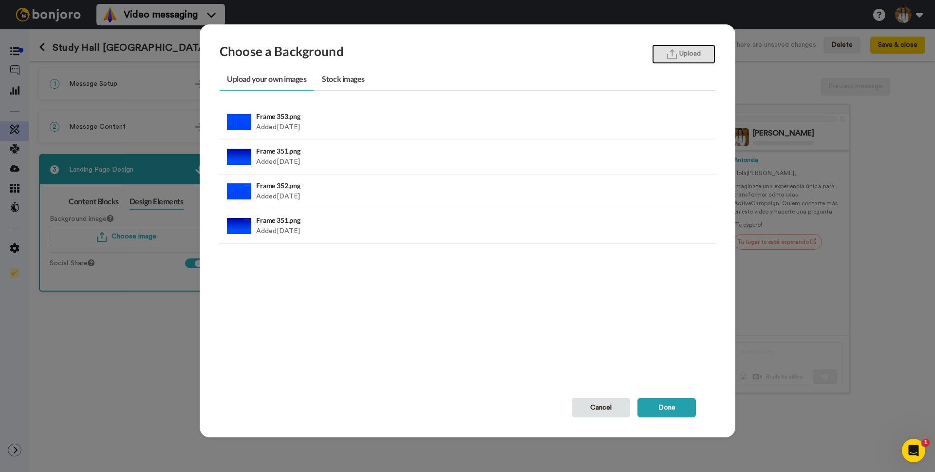
click at [690, 58] on button "Upload" at bounding box center [683, 53] width 63 height 19
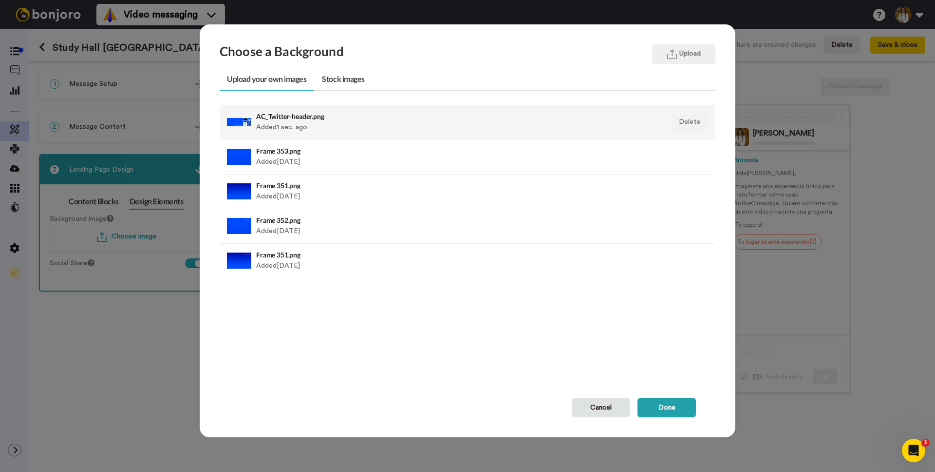
click at [630, 122] on li "AC_Twitter-header.png Added 1 sec. ago Delete" at bounding box center [468, 122] width 496 height 35
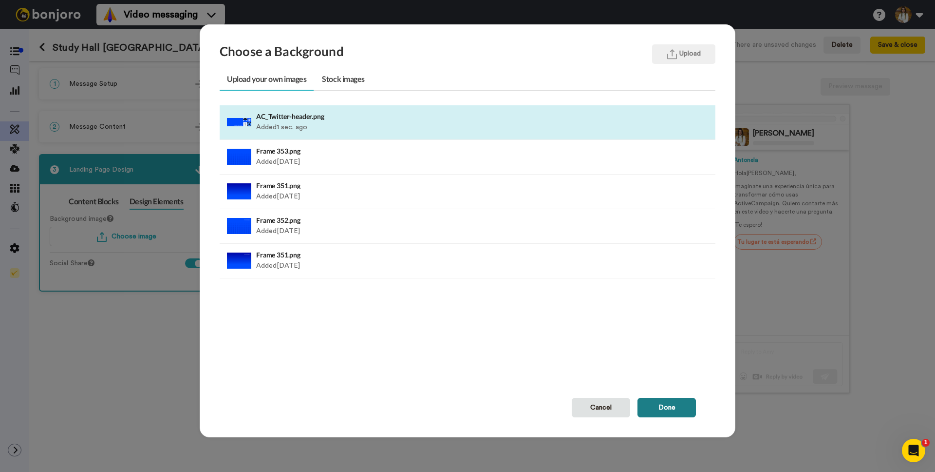
click at [675, 417] on div "Choose a Background Upload Upload your own images Stock images AC_Twitter-heade…" at bounding box center [468, 230] width 536 height 413
click at [673, 412] on button "Done" at bounding box center [667, 406] width 58 height 19
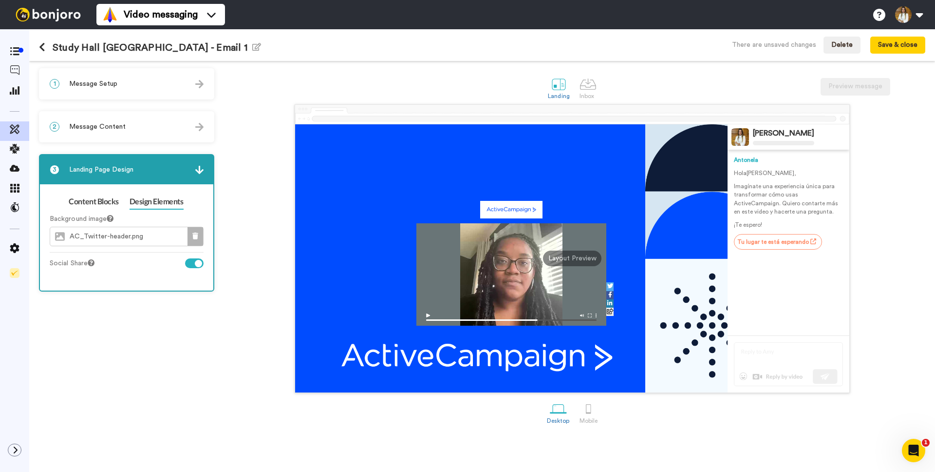
click at [198, 237] on icon at bounding box center [195, 235] width 6 height 7
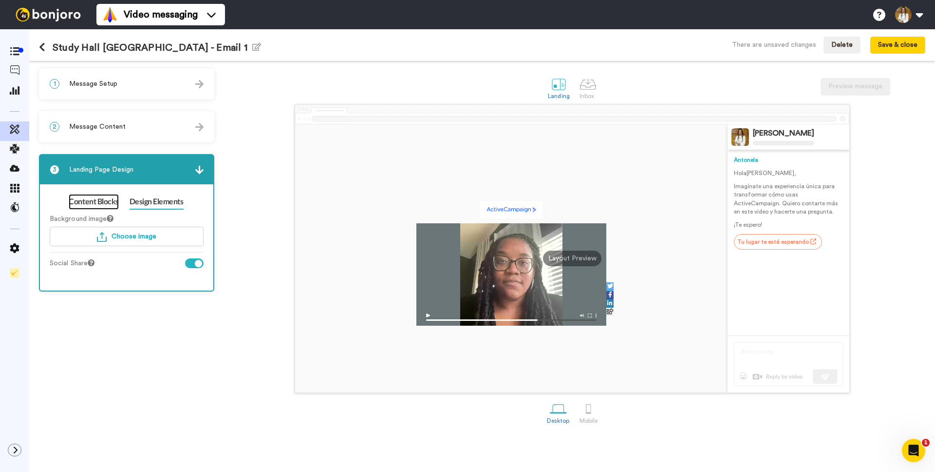
click at [102, 200] on link "Content Blocks" at bounding box center [94, 202] width 50 height 16
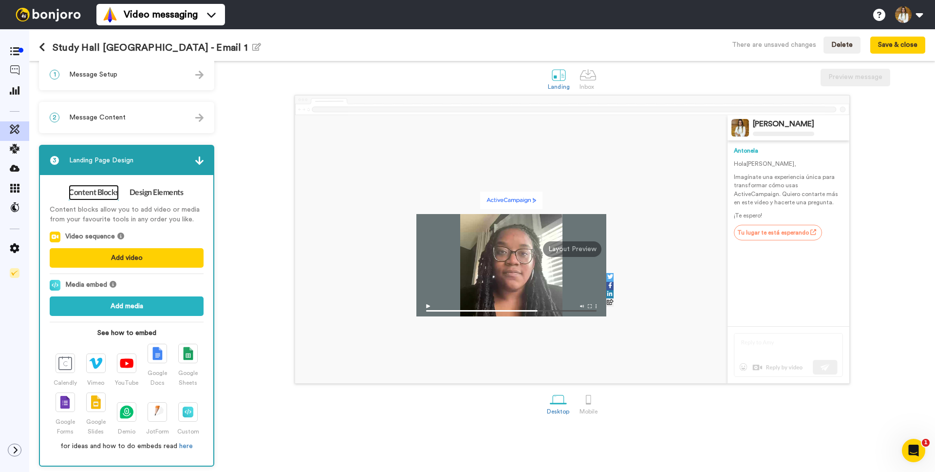
scroll to position [11, 0]
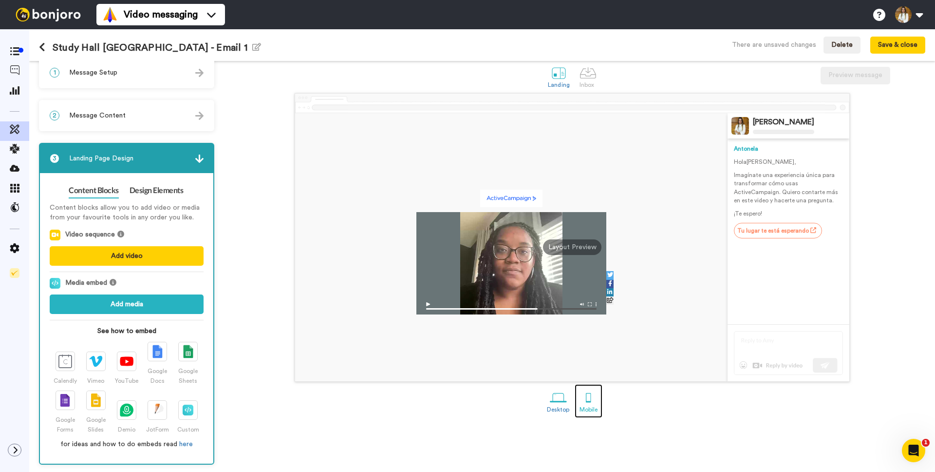
click at [595, 403] on div at bounding box center [588, 397] width 17 height 17
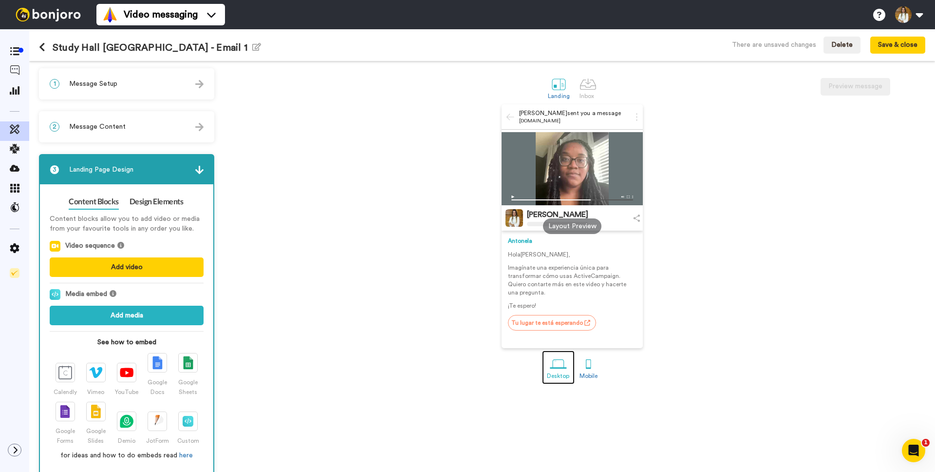
click at [559, 373] on link "Desktop" at bounding box center [558, 367] width 33 height 34
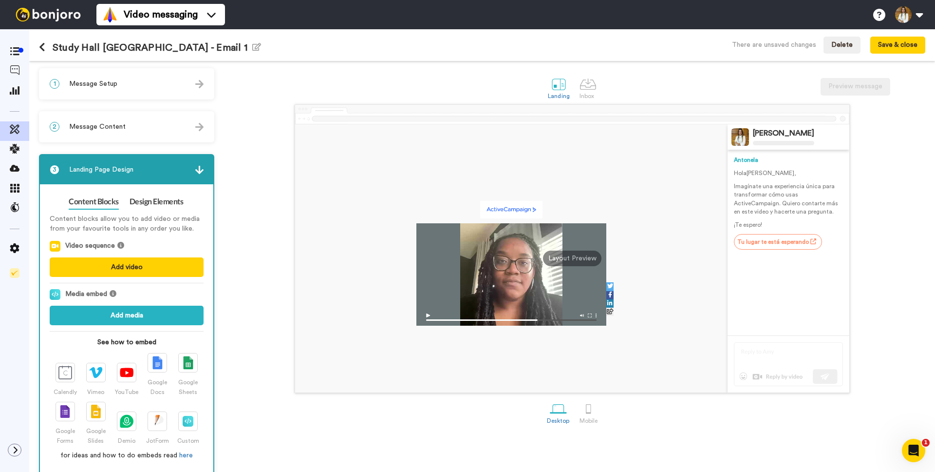
click at [151, 89] on div "1 Message Setup" at bounding box center [126, 83] width 173 height 29
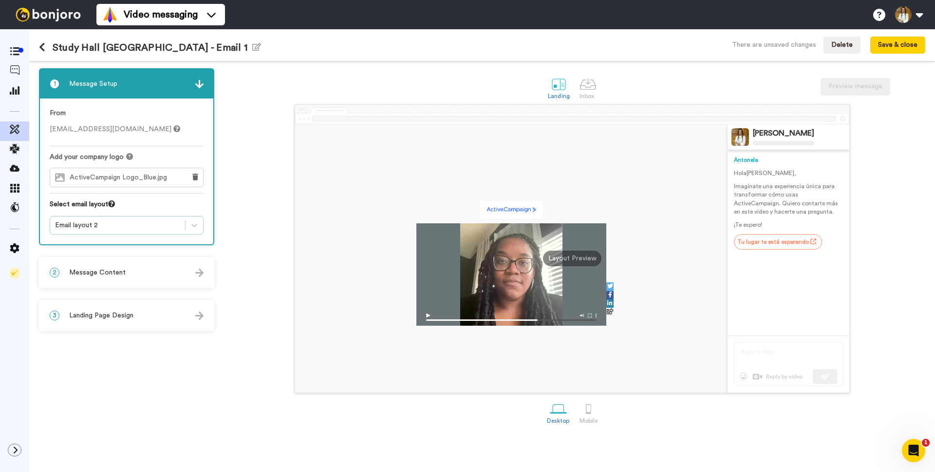
click at [146, 219] on div "Email layout 2" at bounding box center [117, 225] width 135 height 12
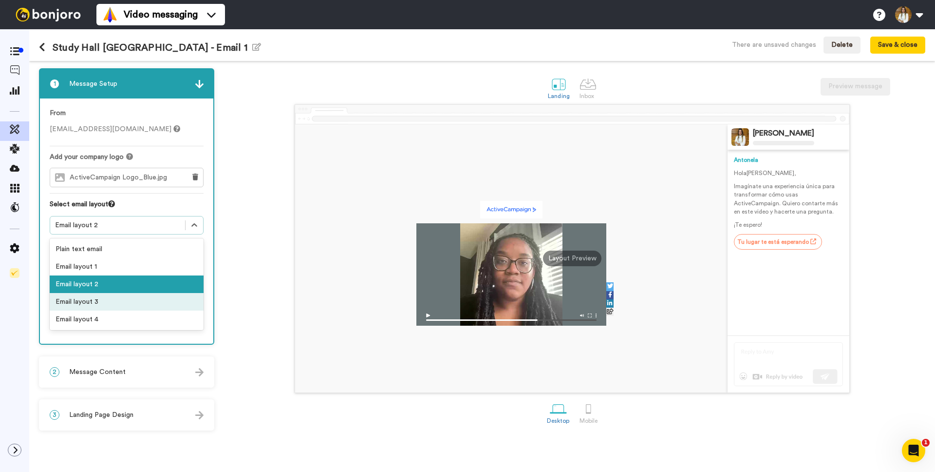
click at [147, 300] on div "Email layout 3" at bounding box center [127, 302] width 154 height 18
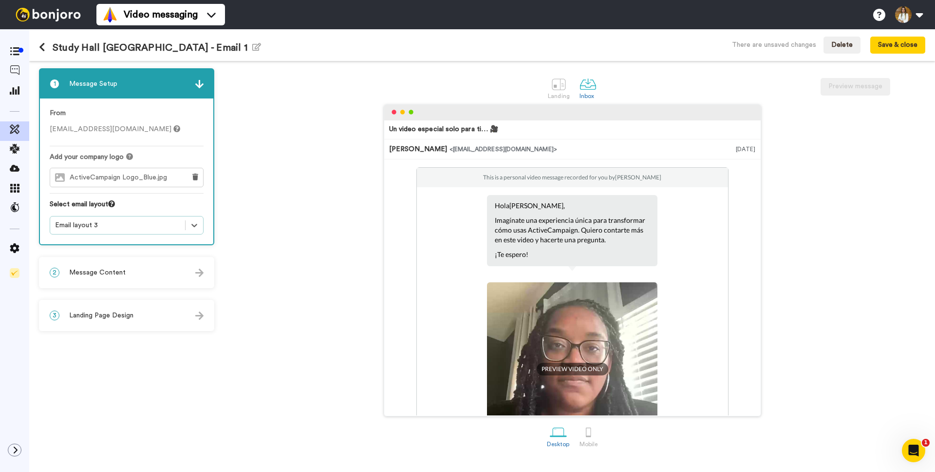
drag, startPoint x: 130, startPoint y: 227, endPoint x: 131, endPoint y: 237, distance: 9.8
click at [130, 227] on div "Email layout 3" at bounding box center [117, 225] width 125 height 10
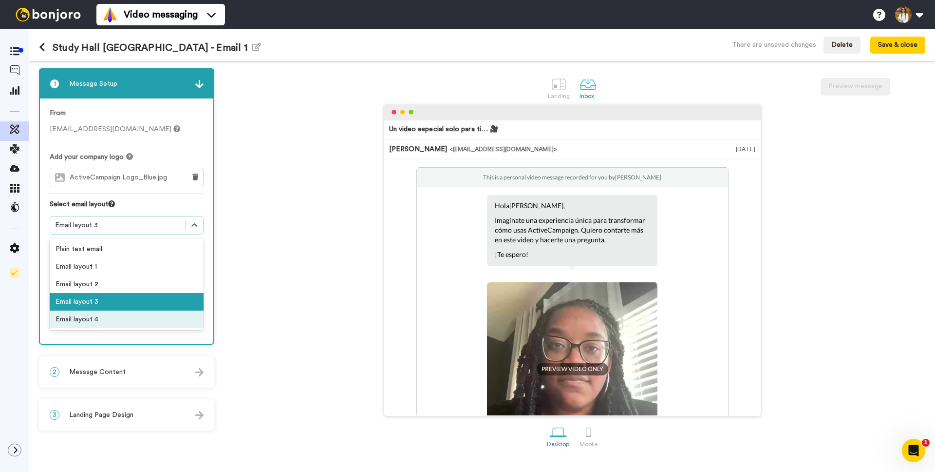
click at [128, 323] on div "Email layout 4" at bounding box center [127, 319] width 154 height 18
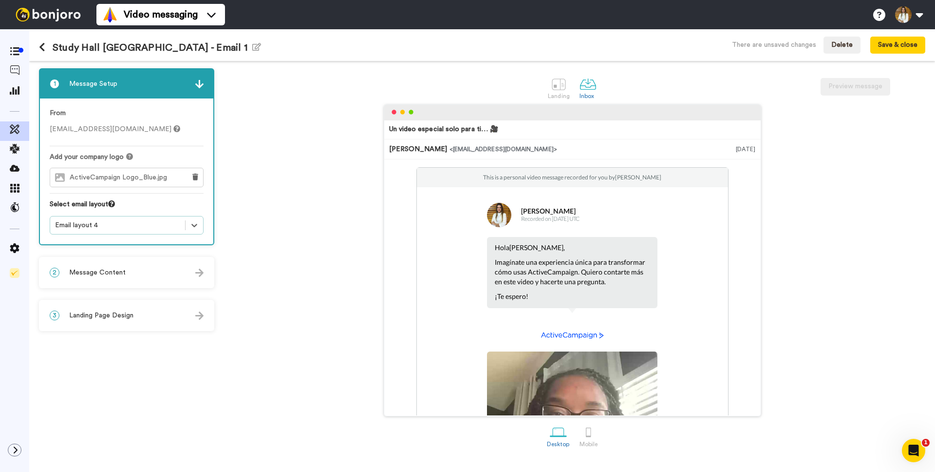
click at [141, 225] on div "Email layout 4" at bounding box center [117, 225] width 125 height 10
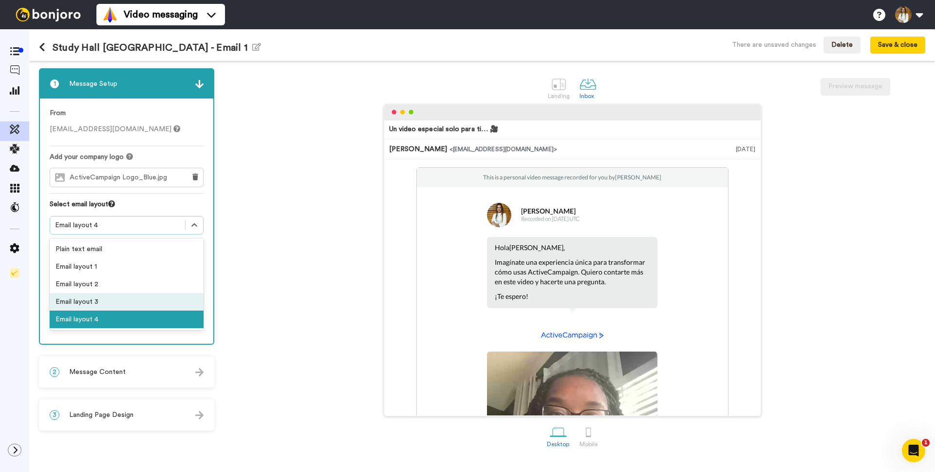
click at [152, 295] on div "Email layout 3" at bounding box center [127, 302] width 154 height 18
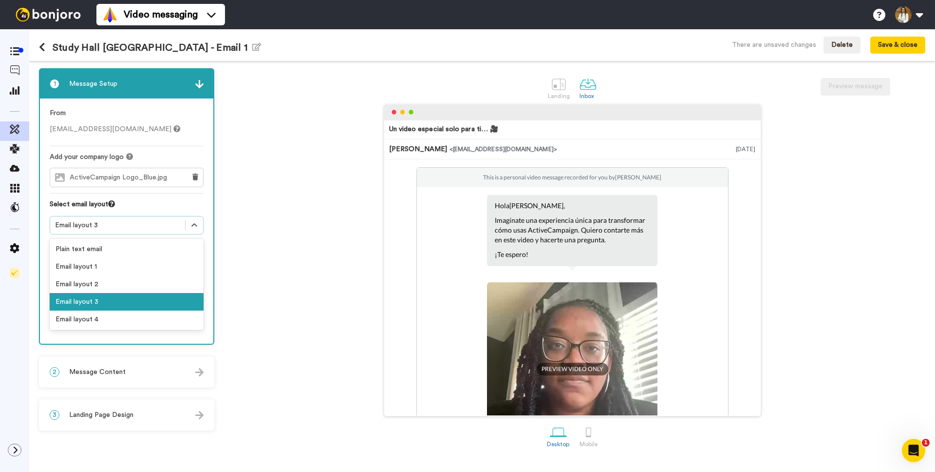
click at [129, 222] on div "Email layout 3" at bounding box center [117, 225] width 125 height 10
click at [125, 314] on div "Email layout 4" at bounding box center [127, 319] width 154 height 18
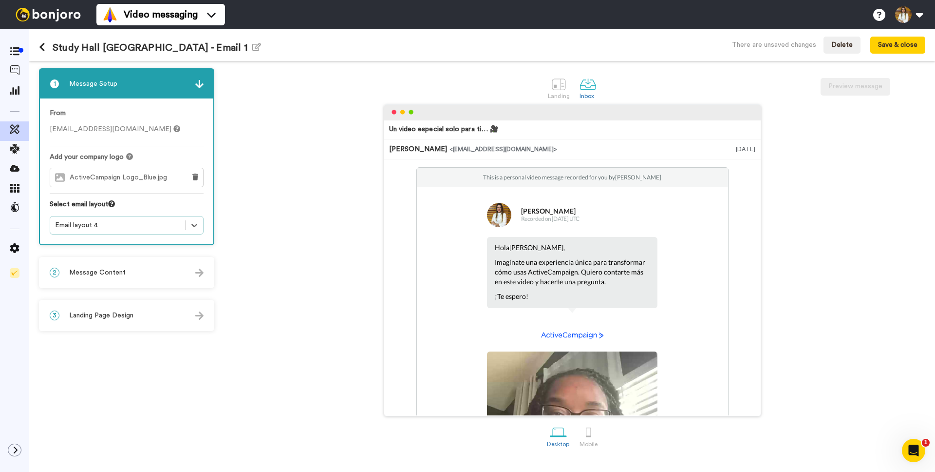
click at [111, 219] on div "Email layout 4" at bounding box center [117, 225] width 135 height 12
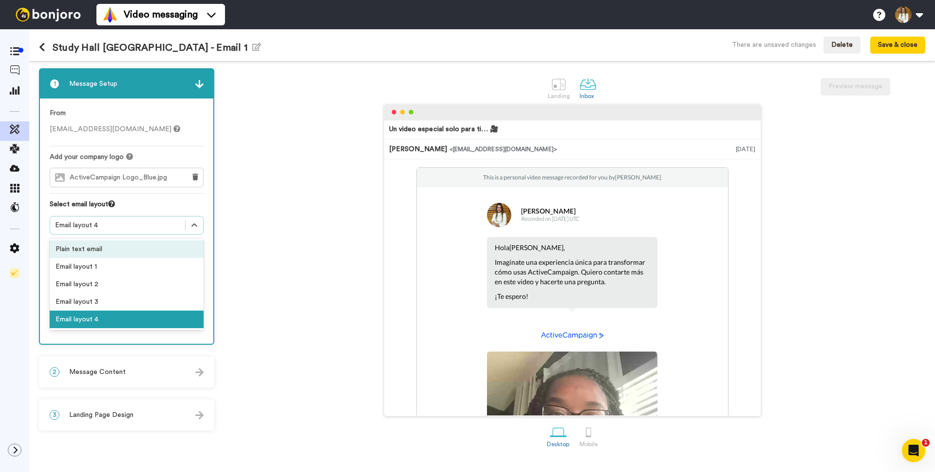
click at [108, 249] on div "Plain text email" at bounding box center [127, 249] width 154 height 18
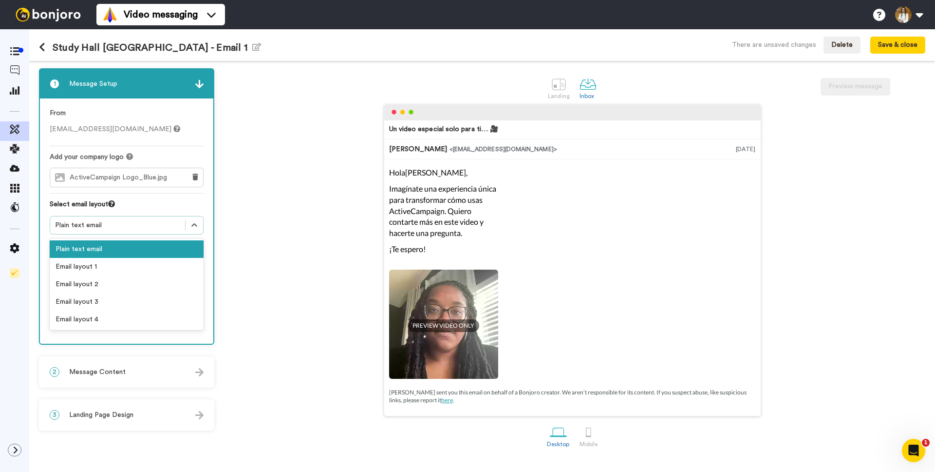
drag, startPoint x: 124, startPoint y: 223, endPoint x: 123, endPoint y: 233, distance: 10.3
click at [124, 223] on div "Plain text email" at bounding box center [117, 225] width 125 height 10
click at [118, 273] on div "Email layout 1" at bounding box center [127, 267] width 154 height 18
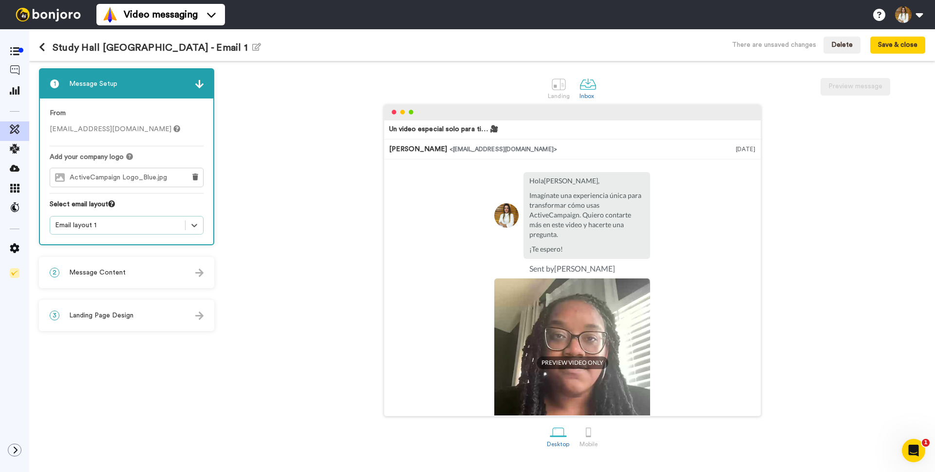
scroll to position [45, 0]
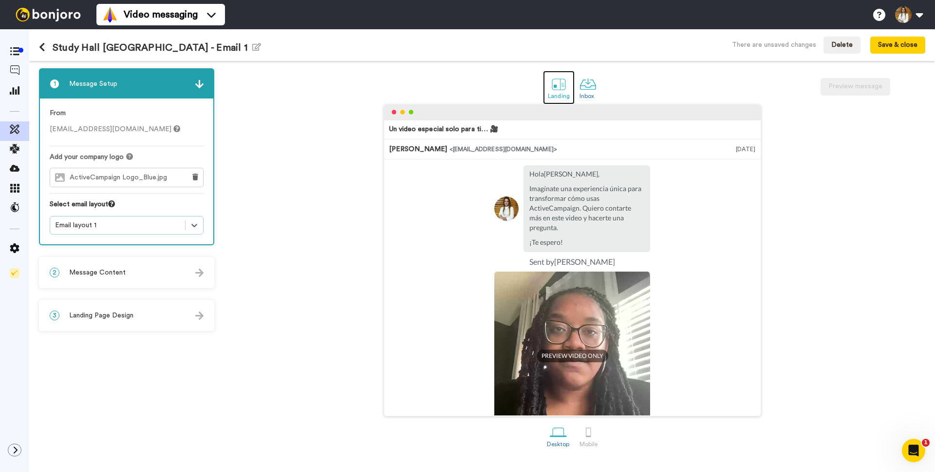
click at [555, 86] on div at bounding box center [558, 83] width 17 height 17
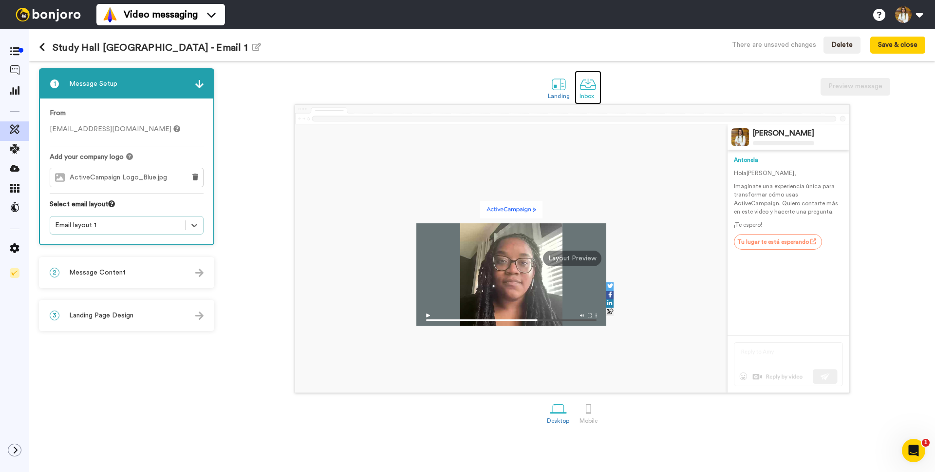
click at [585, 85] on div at bounding box center [588, 83] width 17 height 17
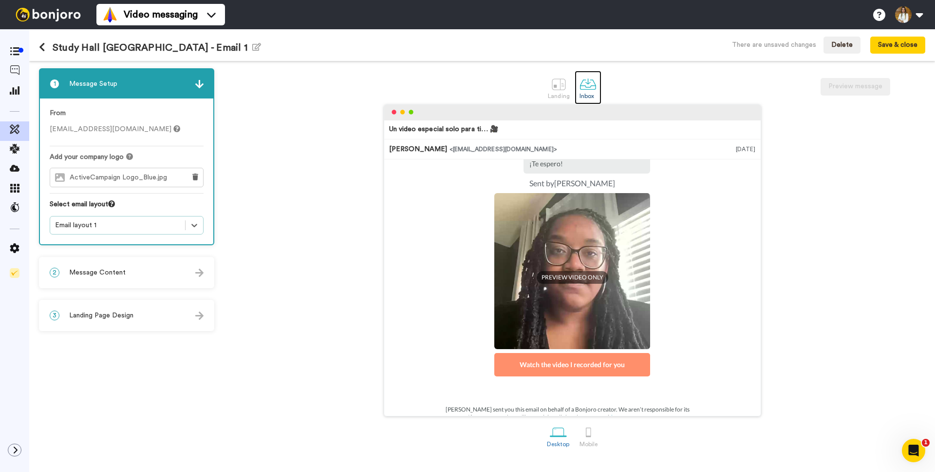
scroll to position [127, 0]
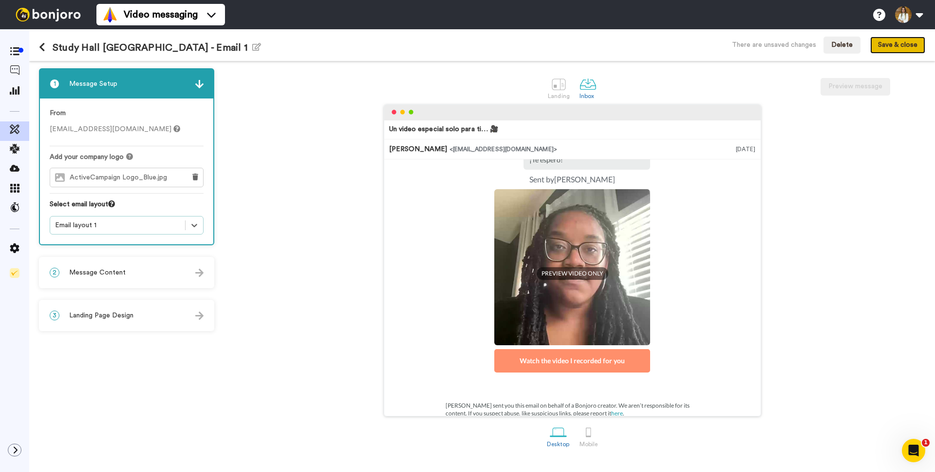
click at [883, 45] on button "Save & close" at bounding box center [897, 46] width 55 height 18
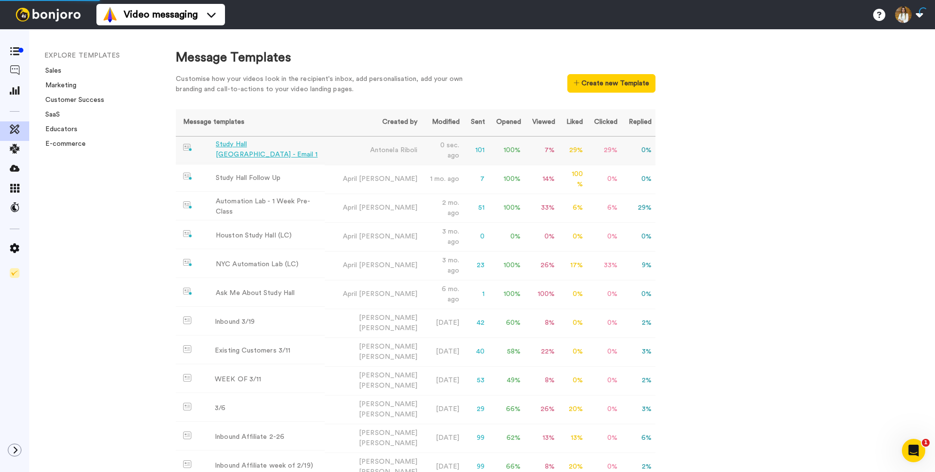
click at [324, 150] on td "Study Hall Costa Rica - Email 1" at bounding box center [250, 149] width 149 height 27
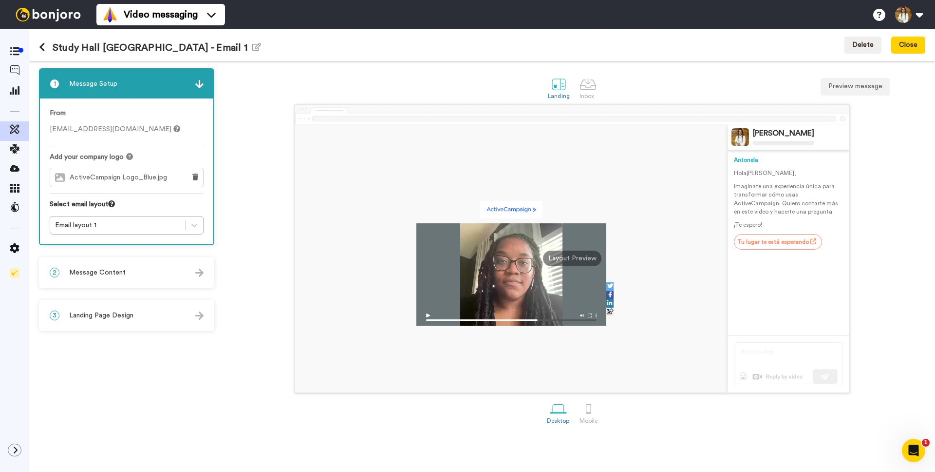
drag, startPoint x: 820, startPoint y: 202, endPoint x: 778, endPoint y: 204, distance: 41.9
click at [819, 202] on p "Imagínate una experiencia única para transformar cómo usas ActiveCampaign. Quie…" at bounding box center [788, 199] width 109 height 34
click at [252, 47] on icon "button" at bounding box center [256, 47] width 9 height 8
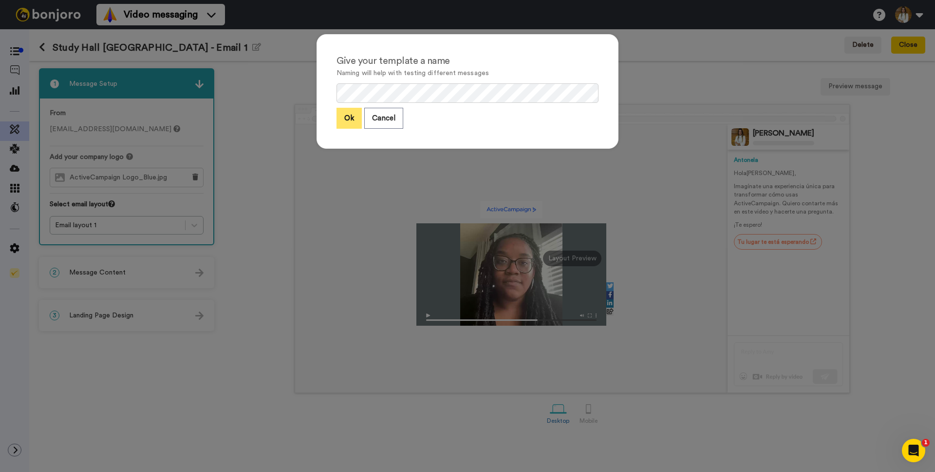
click at [349, 119] on button "Ok" at bounding box center [349, 118] width 25 height 21
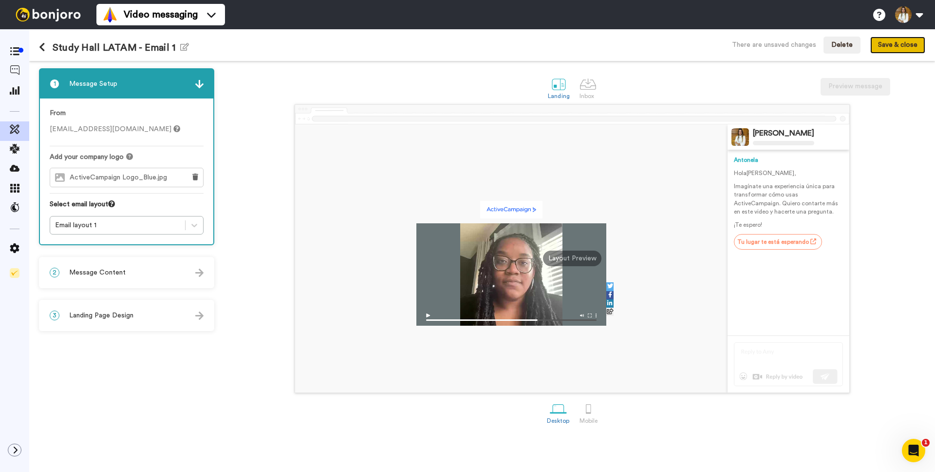
click at [893, 50] on button "Save & close" at bounding box center [897, 46] width 55 height 18
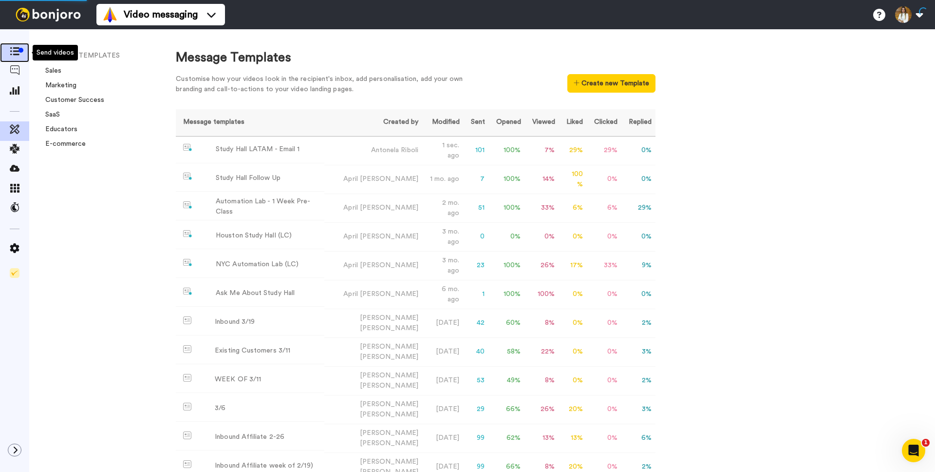
click at [12, 53] on icon at bounding box center [15, 51] width 10 height 8
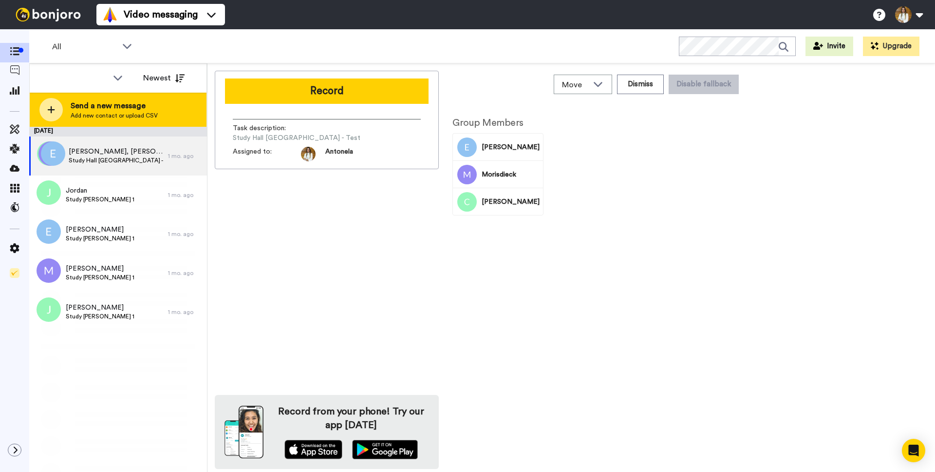
click at [137, 109] on span "Send a new message" at bounding box center [114, 106] width 87 height 12
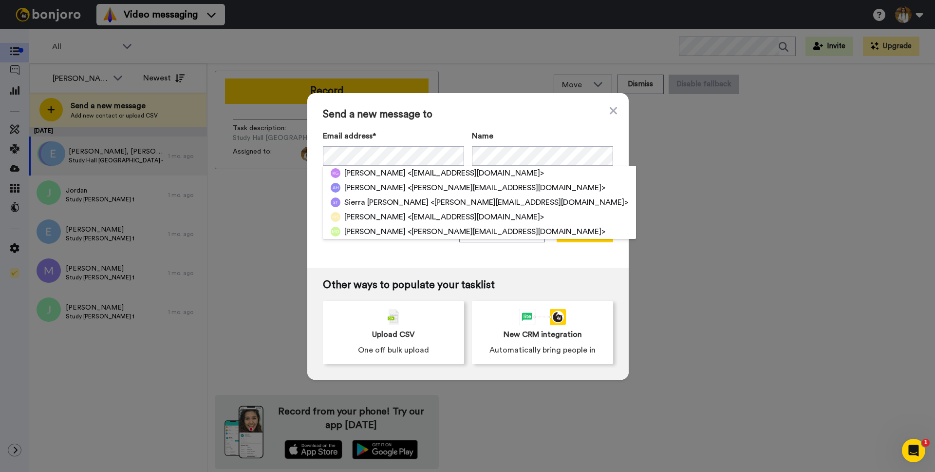
click at [465, 133] on div "Email address* Kara Godby <kgodby@bonfiretraining.com> Amanda Hayhoe <amanda@st…" at bounding box center [468, 148] width 290 height 36
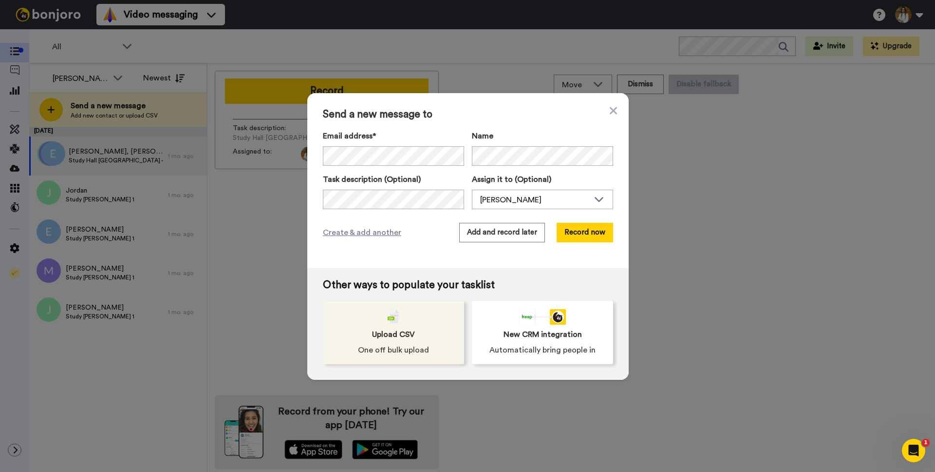
click at [390, 325] on div "Upload CSV One off bulk upload" at bounding box center [393, 332] width 141 height 63
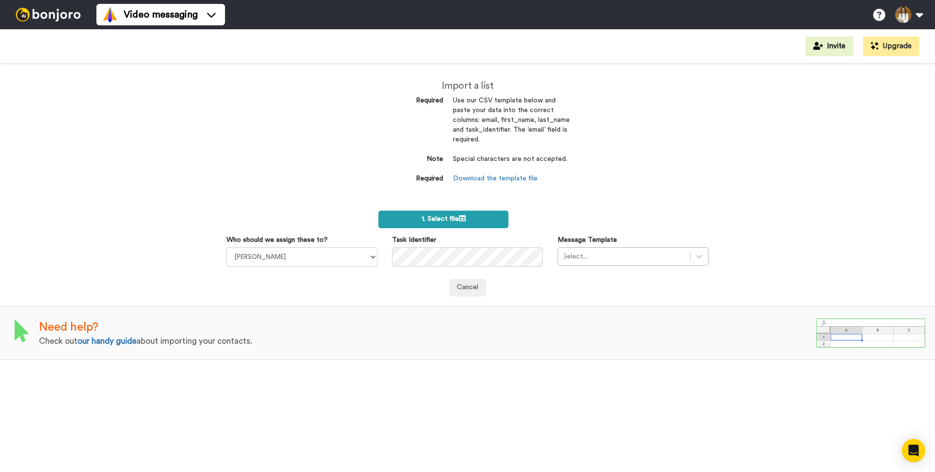
click at [419, 221] on label "1. Select file" at bounding box center [443, 219] width 130 height 18
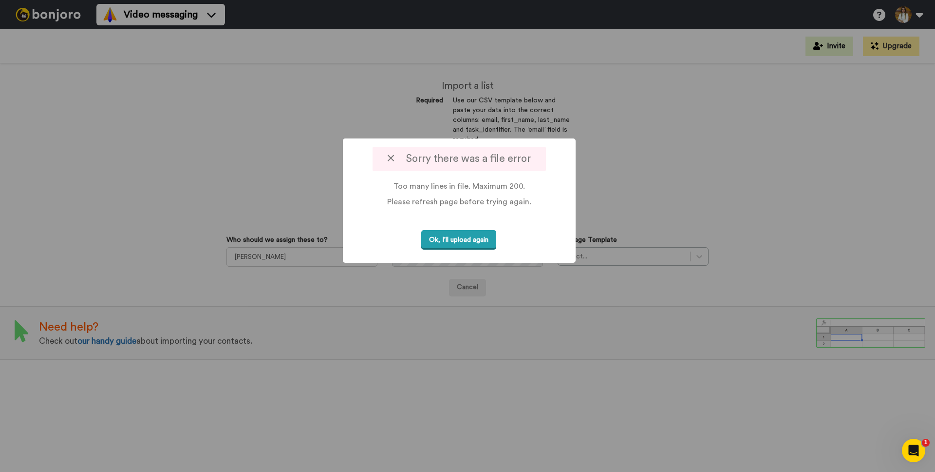
click at [457, 236] on button "Ok, I'll upload again" at bounding box center [458, 240] width 75 height 20
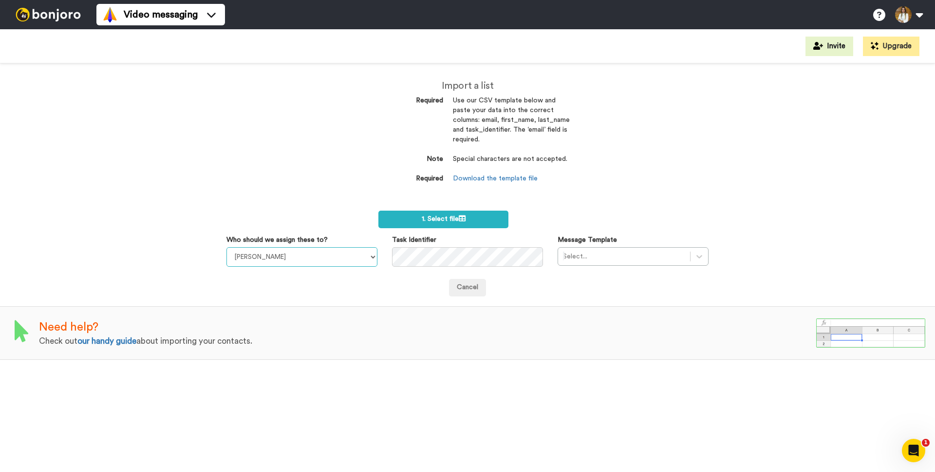
click at [301, 260] on select "[PERSON_NAME] do [PERSON_NAME] [PERSON_NAME] [PERSON_NAME] [PERSON_NAME] [PERSO…" at bounding box center [301, 256] width 151 height 19
select select "23a41b68-c661-4df6-ab56-fad57e98d198"
click at [226, 247] on select "[PERSON_NAME] do [PERSON_NAME] [PERSON_NAME] [PERSON_NAME] [PERSON_NAME] [PERSO…" at bounding box center [301, 256] width 151 height 19
click at [603, 256] on div at bounding box center [624, 256] width 122 height 12
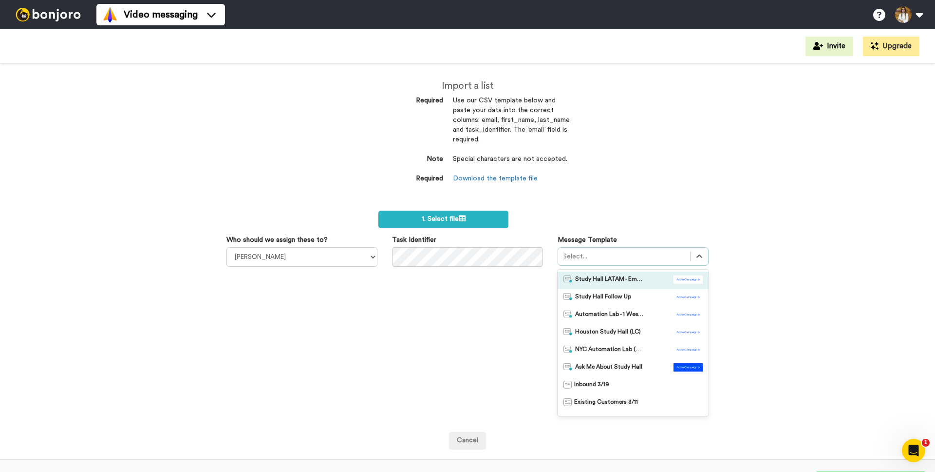
click at [611, 281] on span "Study Hall LATAM - Email 1" at bounding box center [609, 280] width 68 height 10
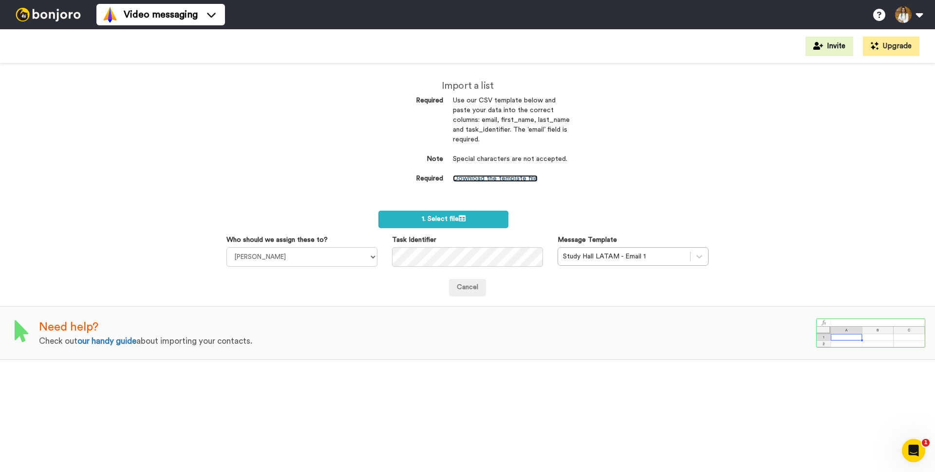
click at [487, 180] on link "Download the template file" at bounding box center [495, 178] width 85 height 7
click at [468, 220] on label "1. Select file" at bounding box center [443, 219] width 130 height 18
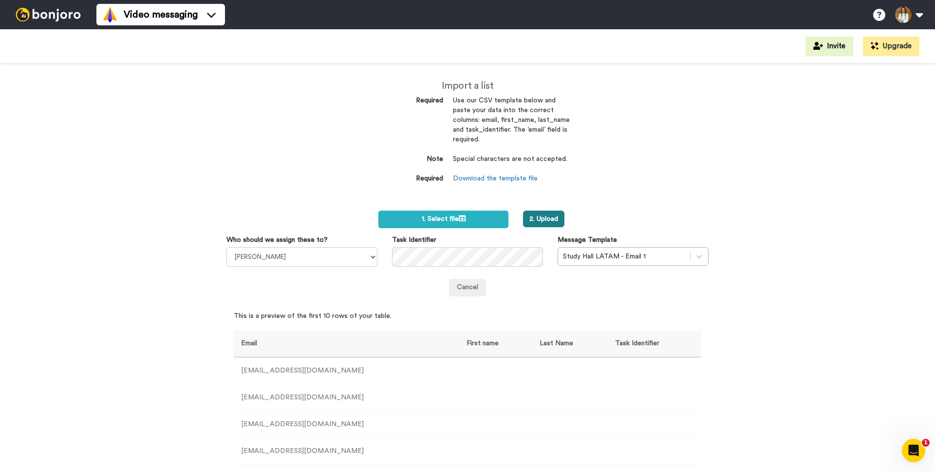
click at [555, 220] on button "2. Upload" at bounding box center [543, 218] width 41 height 17
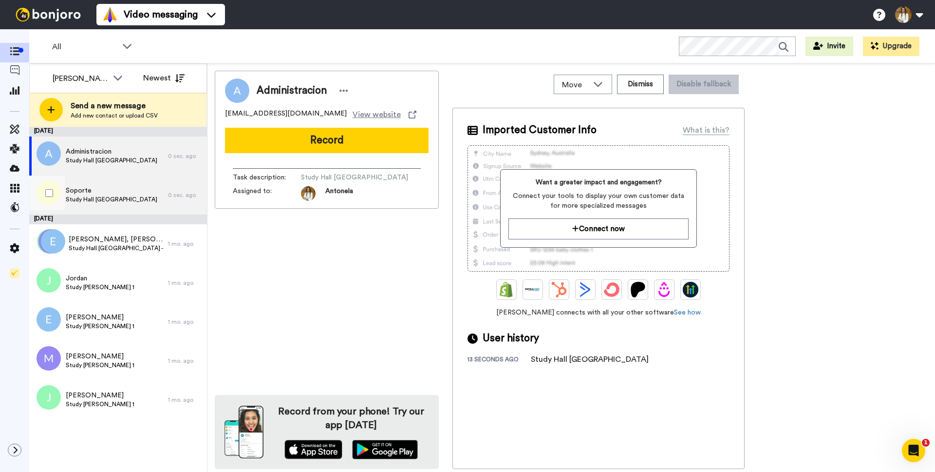
click at [96, 200] on span "Study Hall [GEOGRAPHIC_DATA]" at bounding box center [112, 199] width 92 height 8
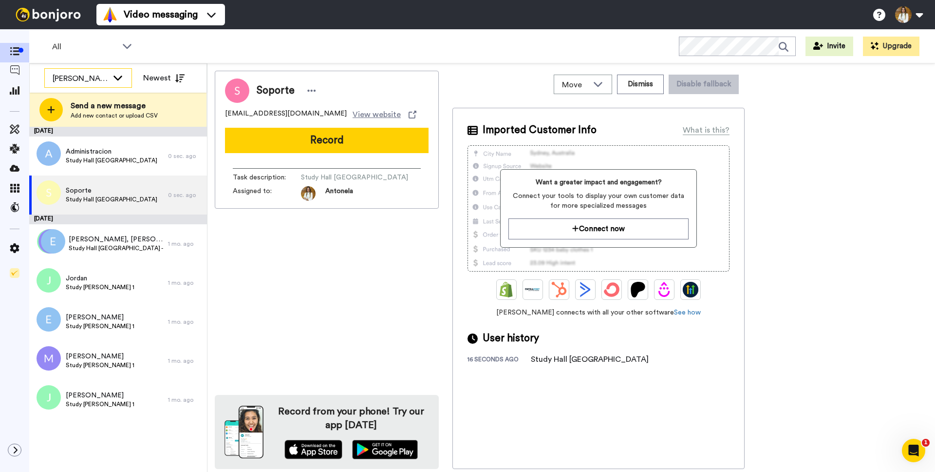
click at [73, 79] on div "[PERSON_NAME]" at bounding box center [81, 79] width 56 height 12
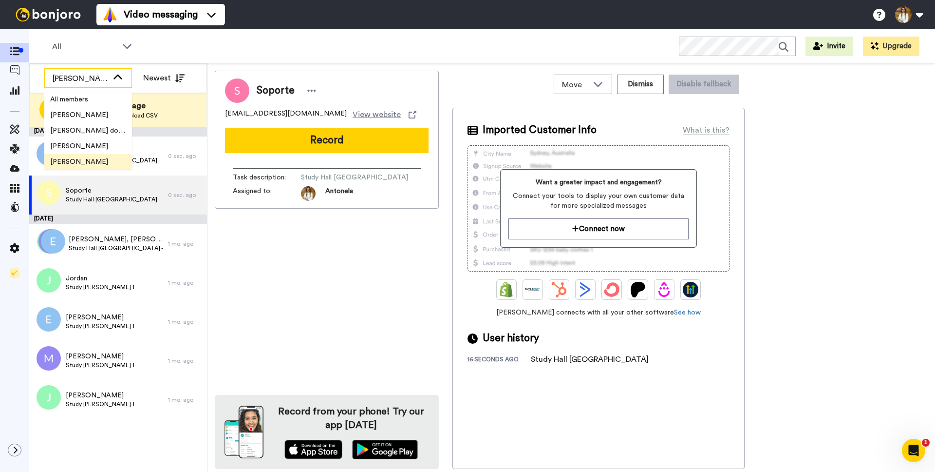
click at [79, 79] on div "[PERSON_NAME]" at bounding box center [81, 79] width 56 height 12
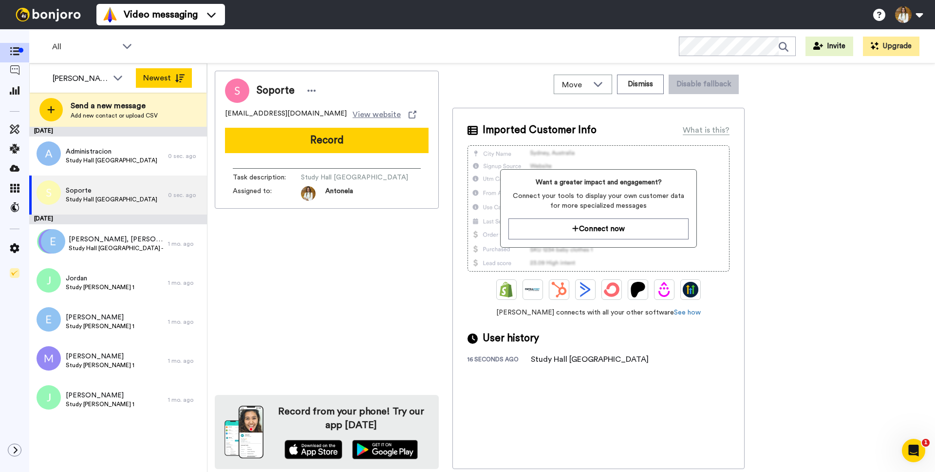
click at [181, 81] on icon at bounding box center [180, 78] width 10 height 8
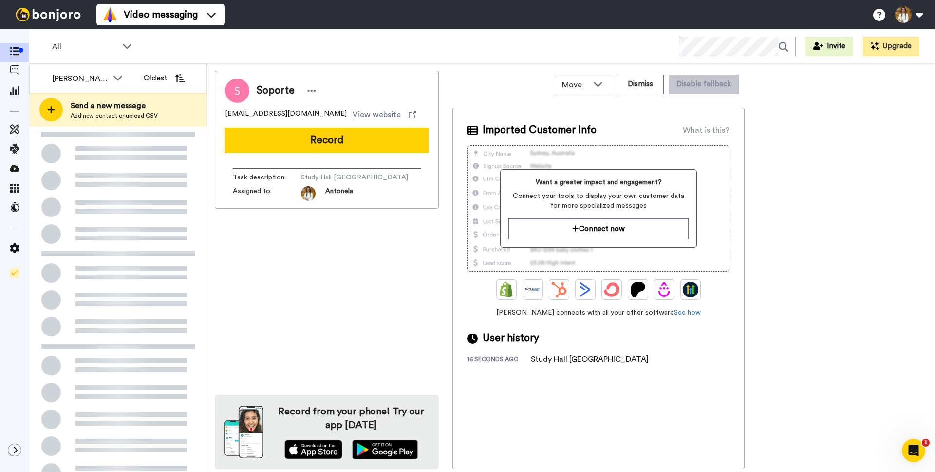
click at [181, 81] on icon at bounding box center [180, 78] width 10 height 8
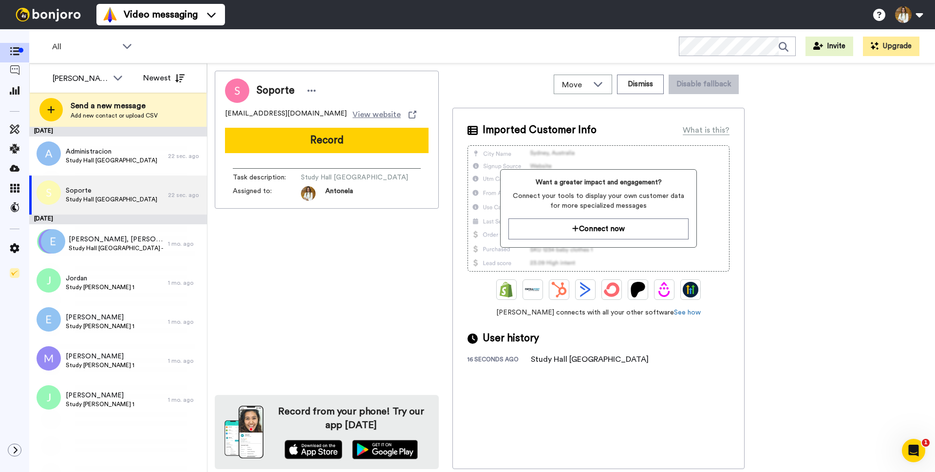
click at [377, 271] on div "Soporte soporte@0800donrouch.com.ar View website Record Task description : Stud…" at bounding box center [327, 270] width 224 height 398
click at [16, 56] on icon at bounding box center [15, 51] width 10 height 8
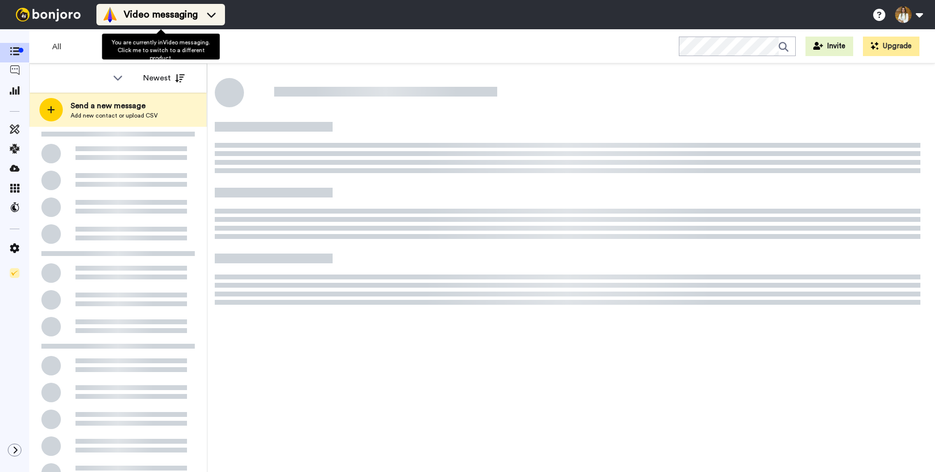
click at [169, 11] on span "Video messaging" at bounding box center [161, 15] width 74 height 14
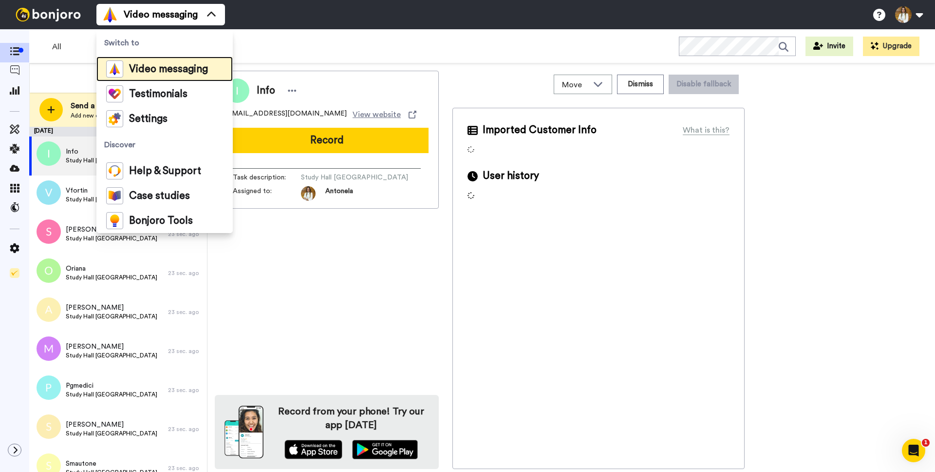
click at [166, 70] on span "Video messaging" at bounding box center [168, 69] width 79 height 10
